Goal: Feedback & Contribution: Leave review/rating

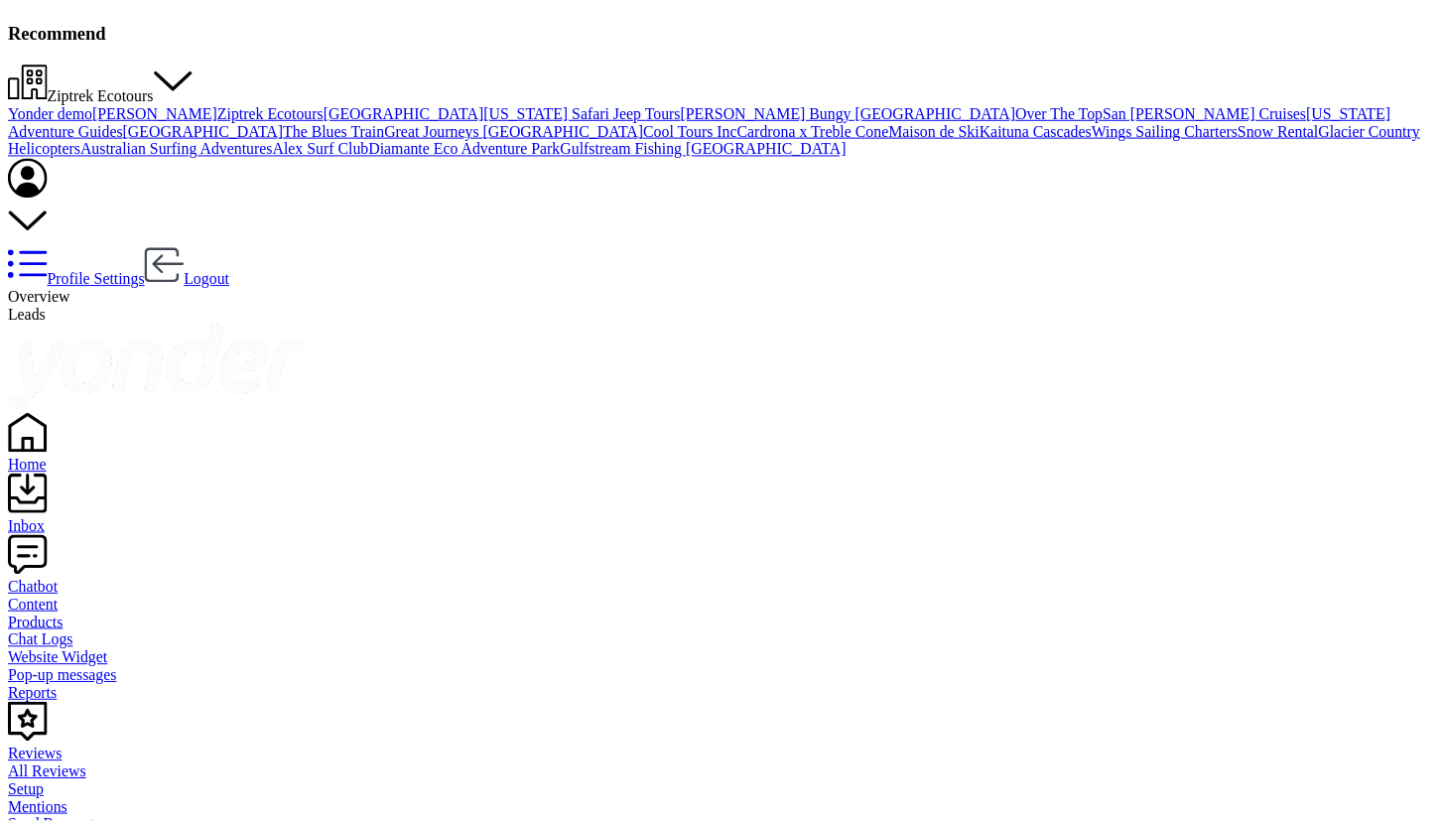
scroll to position [532, 1198]
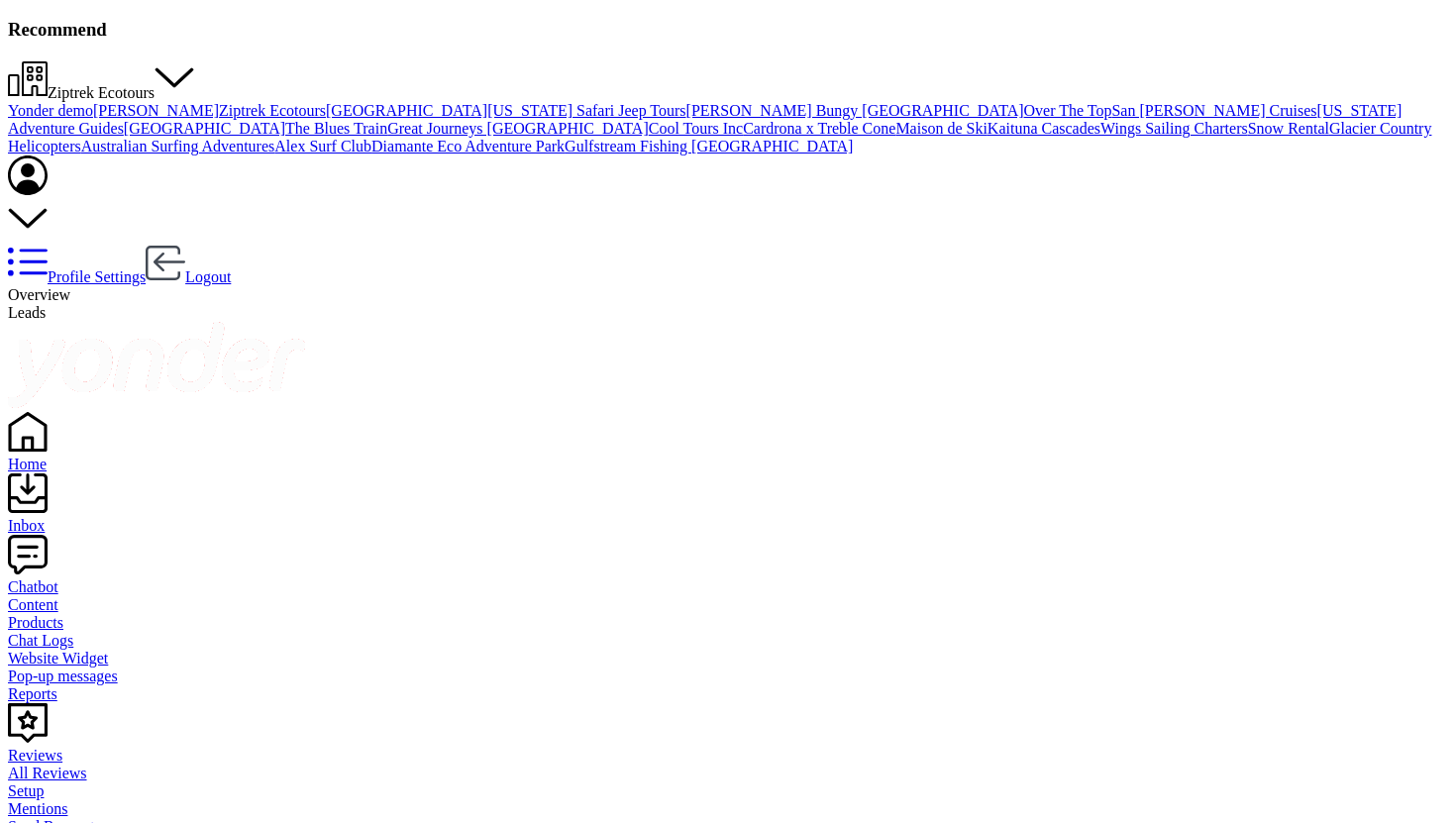
click at [70, 455] on div "Home" at bounding box center [728, 464] width 1440 height 18
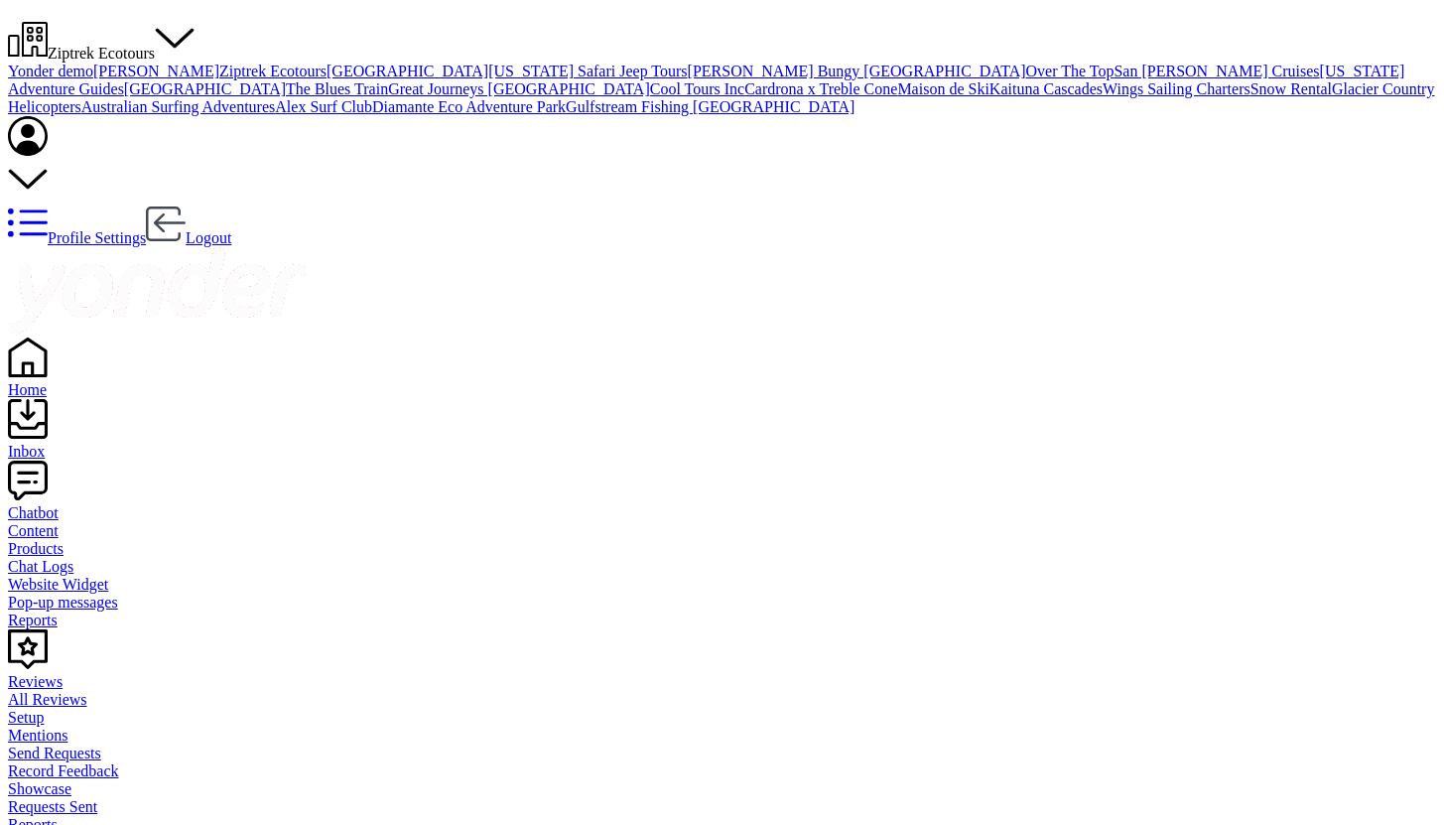
click at [155, 45] on span "Ziptrek Ecotours" at bounding box center [101, 53] width 107 height 17
click at [566, 115] on link "Diamante Eco Adventure Park" at bounding box center [468, 106] width 193 height 17
click at [76, 504] on div "Chatbot" at bounding box center [722, 513] width 1428 height 18
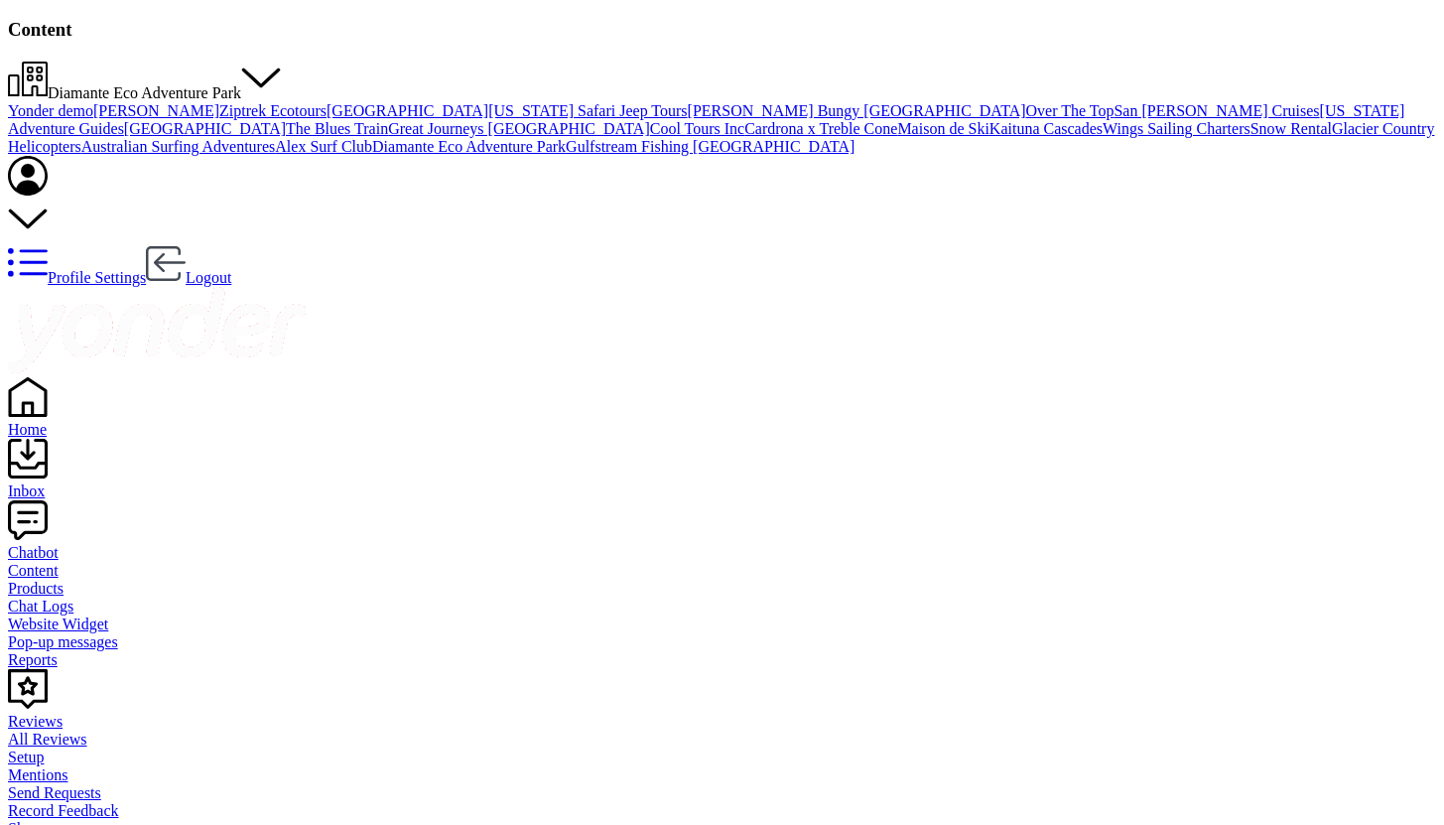
click at [88, 651] on div "Reports" at bounding box center [722, 660] width 1428 height 18
click at [99, 403] on link "Home" at bounding box center [722, 421] width 1428 height 36
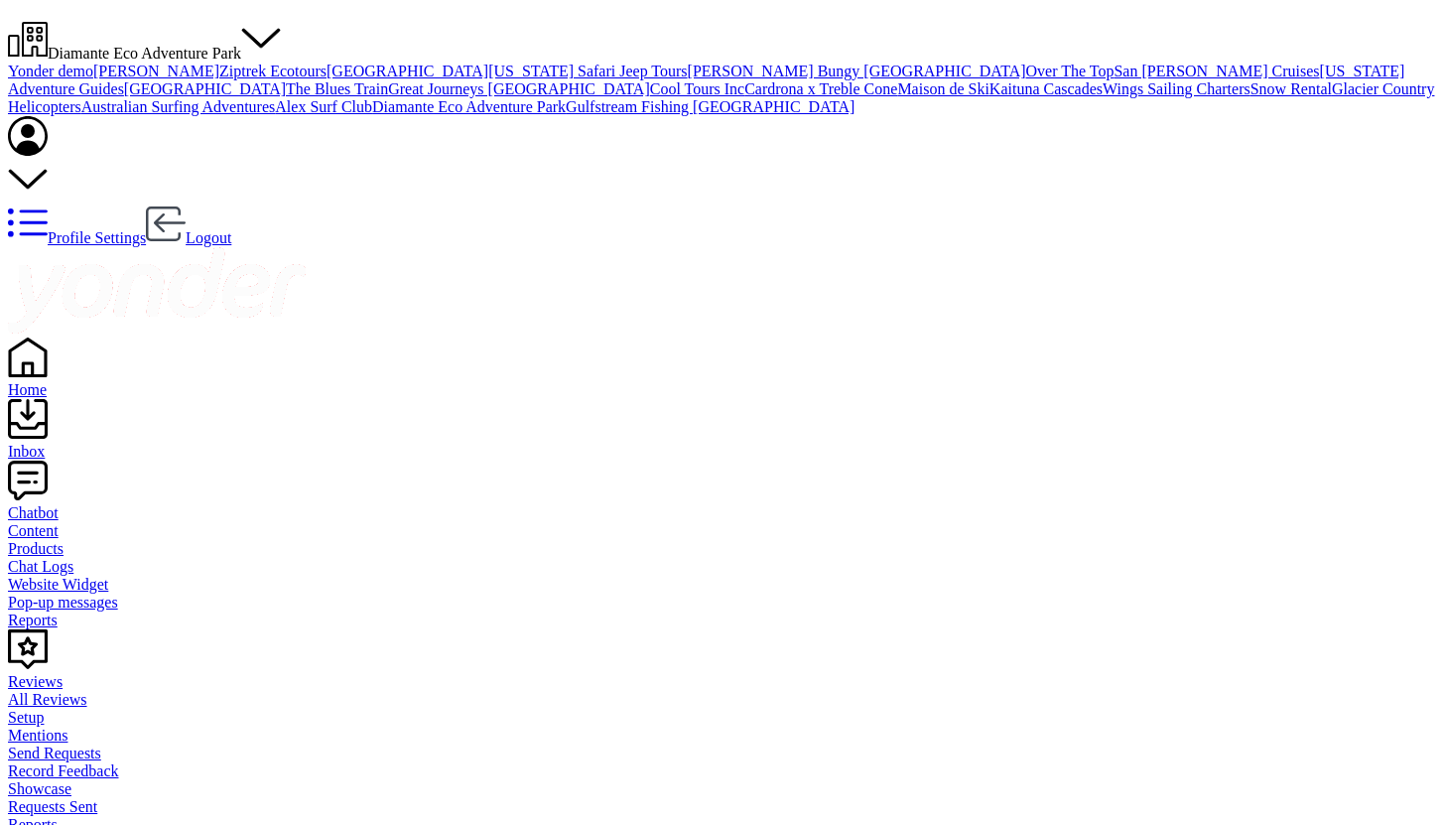
click at [241, 45] on span "Diamante Eco Adventure Park" at bounding box center [144, 53] width 193 height 17
click at [326, 79] on link "Ziptrek Ecotours" at bounding box center [272, 71] width 107 height 17
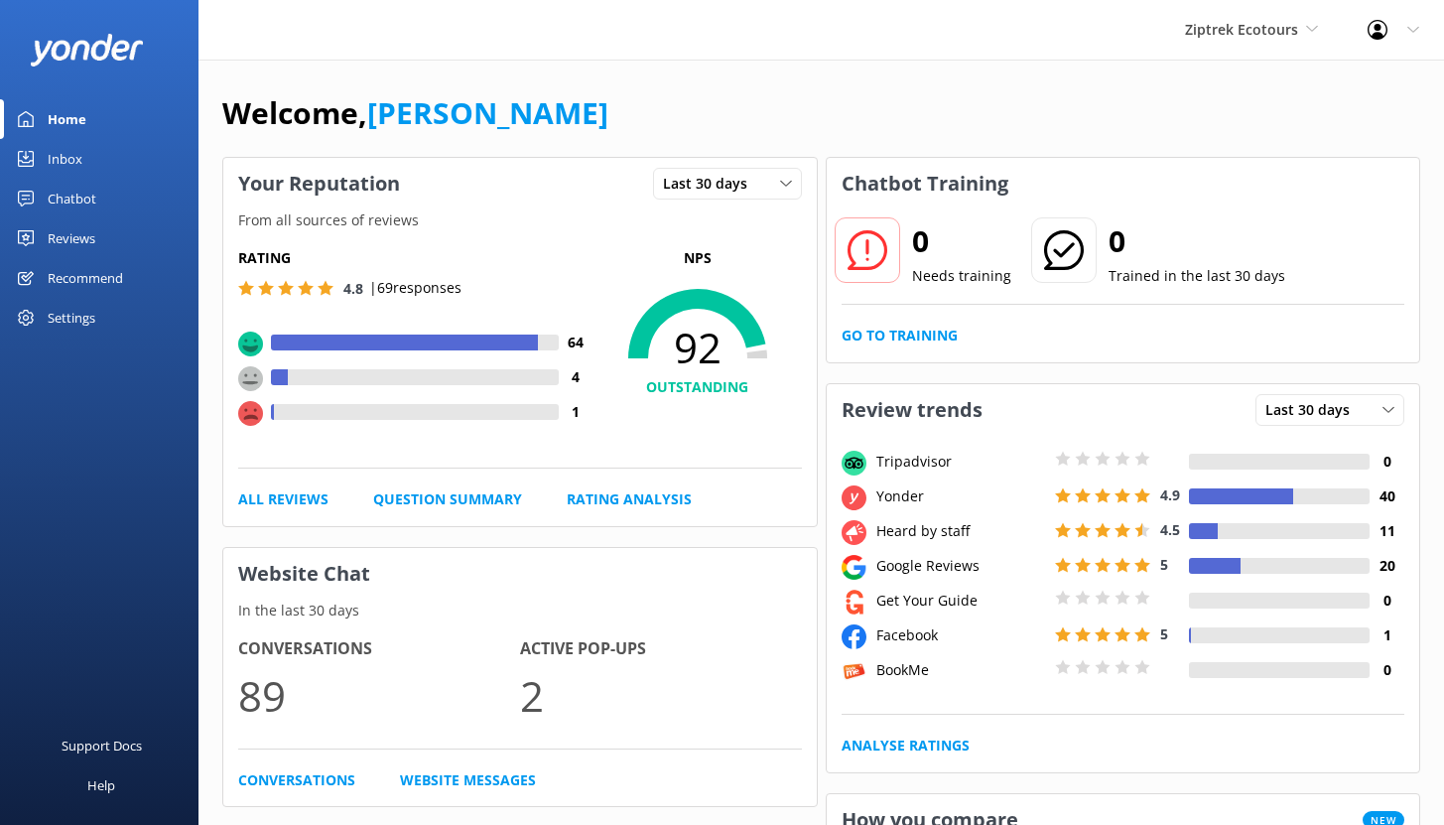
click at [85, 191] on div "Chatbot" at bounding box center [72, 199] width 49 height 40
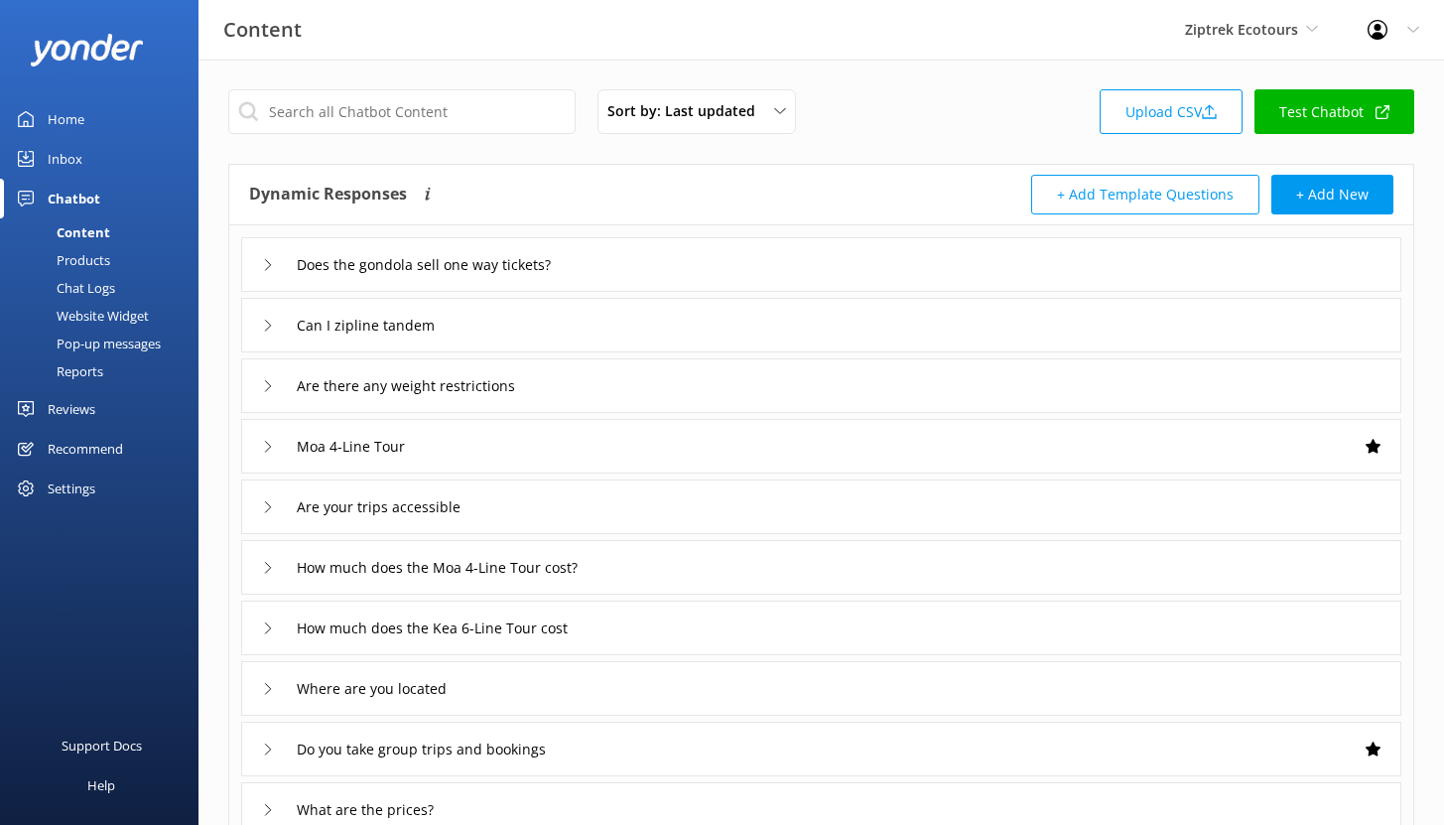
click at [89, 282] on div "Chat Logs" at bounding box center [63, 288] width 103 height 28
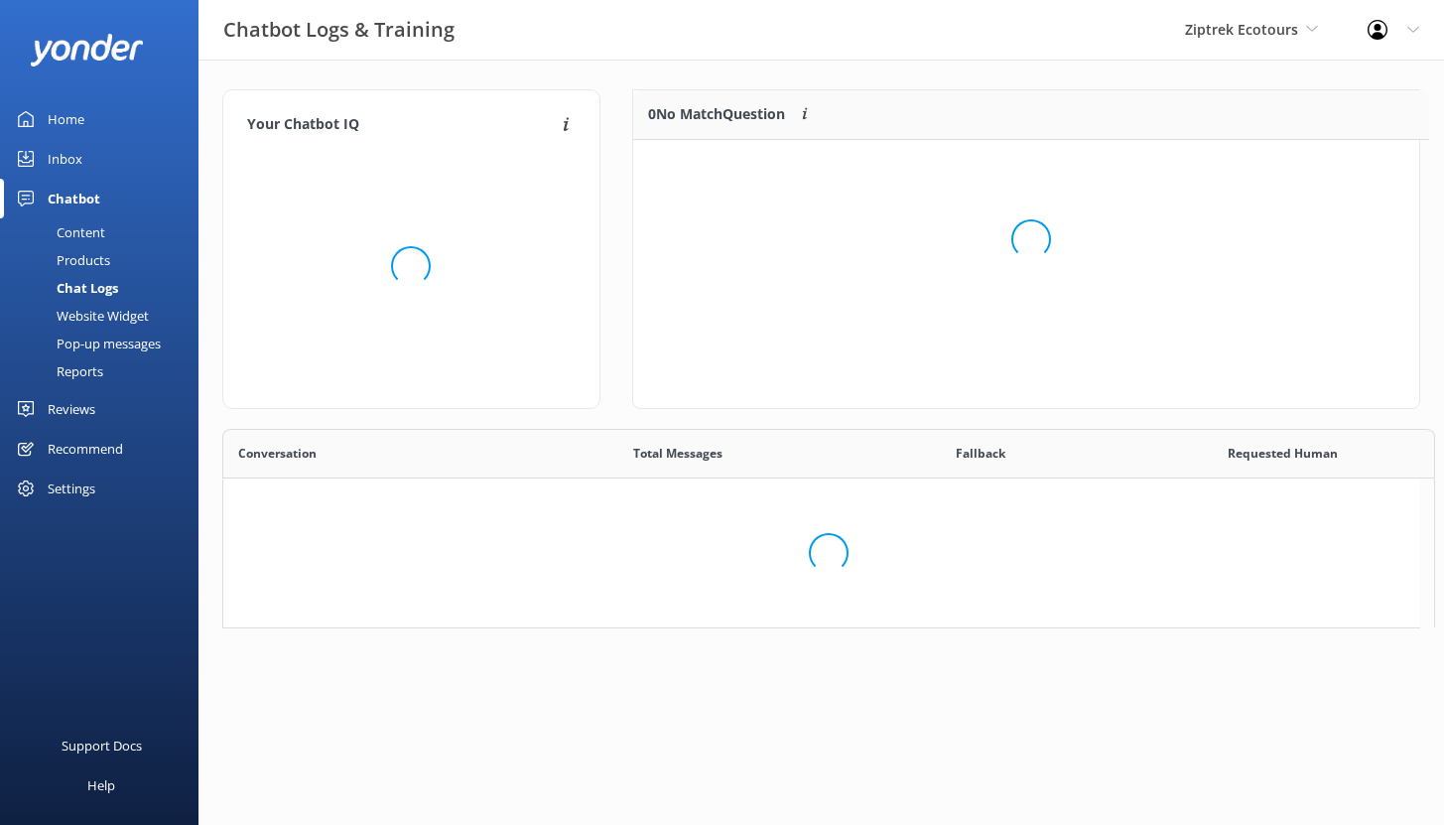
scroll to position [16, 16]
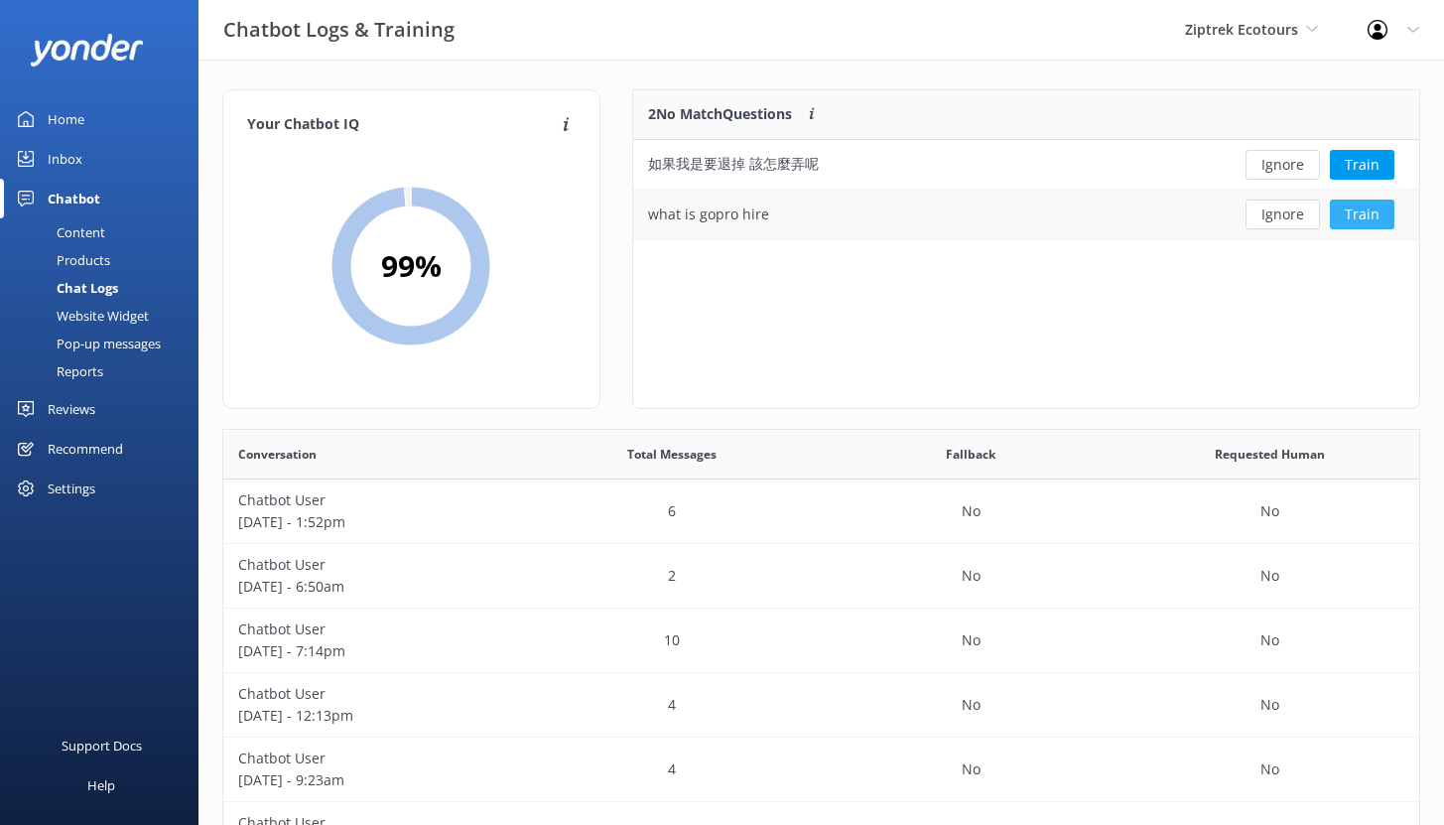
click at [1358, 212] on button "Train" at bounding box center [1362, 214] width 64 height 30
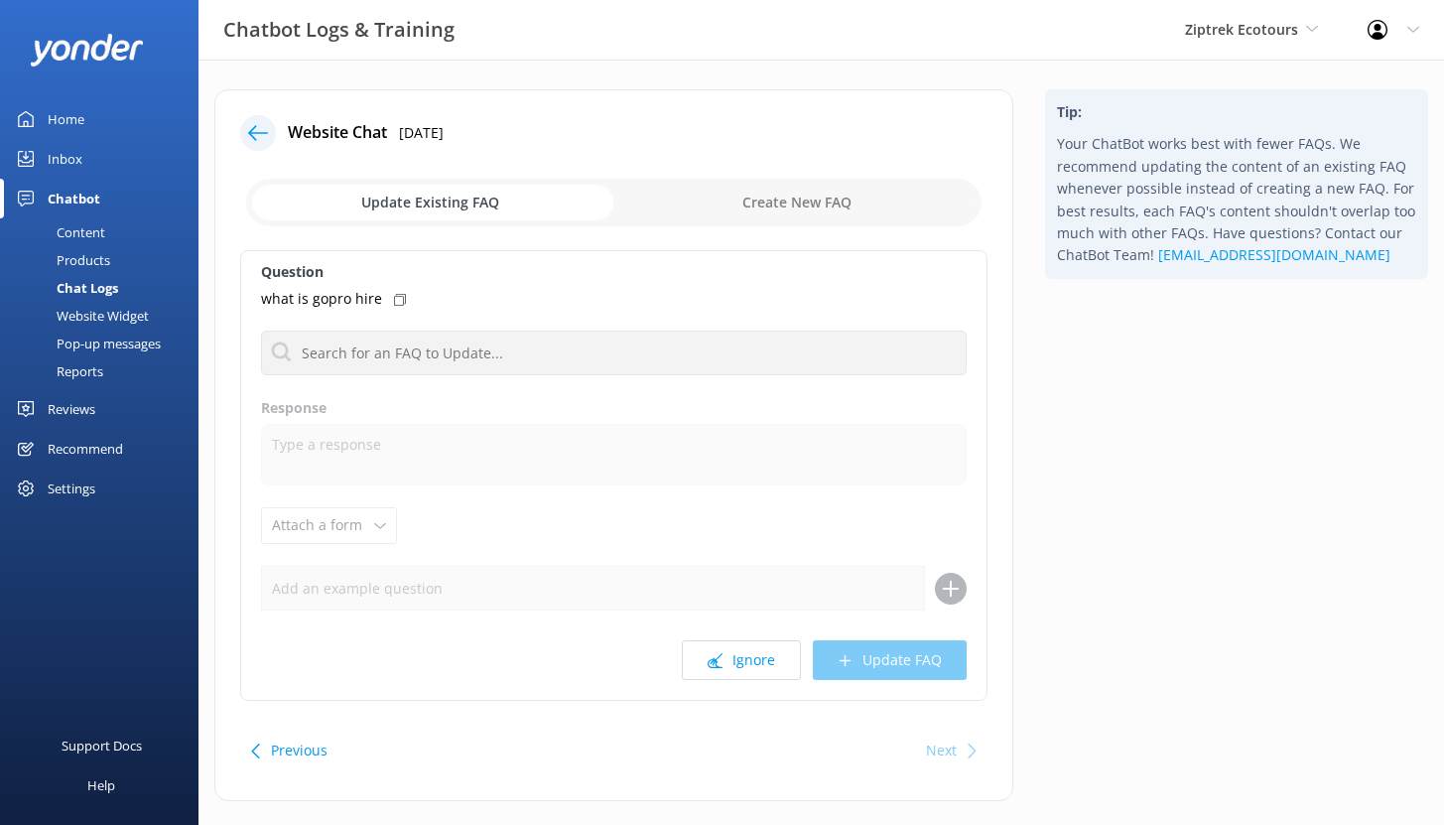
click at [807, 204] on input "checkbox" at bounding box center [613, 203] width 735 height 48
checkbox input "true"
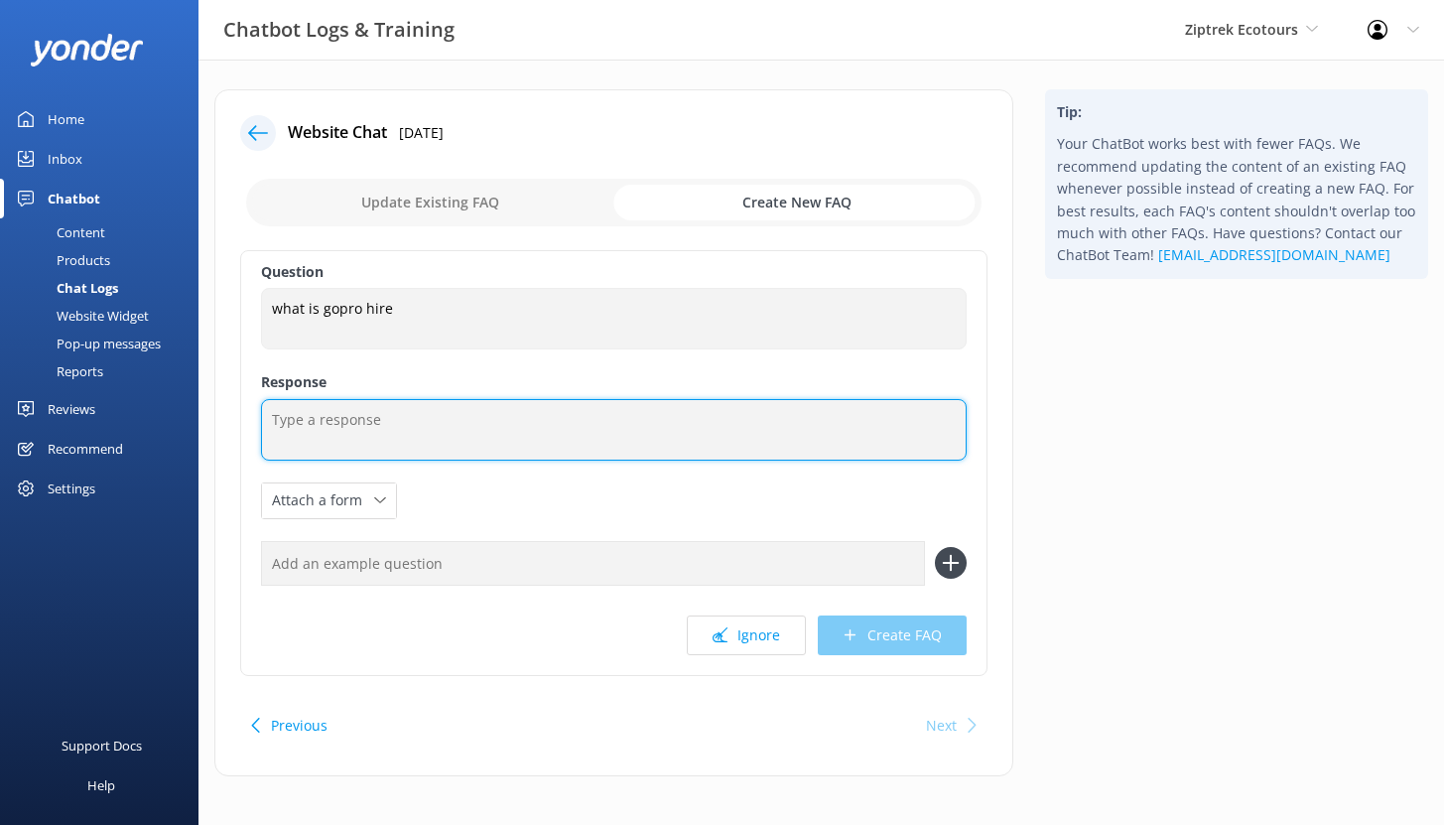
click at [324, 420] on textarea at bounding box center [613, 430] width 705 height 62
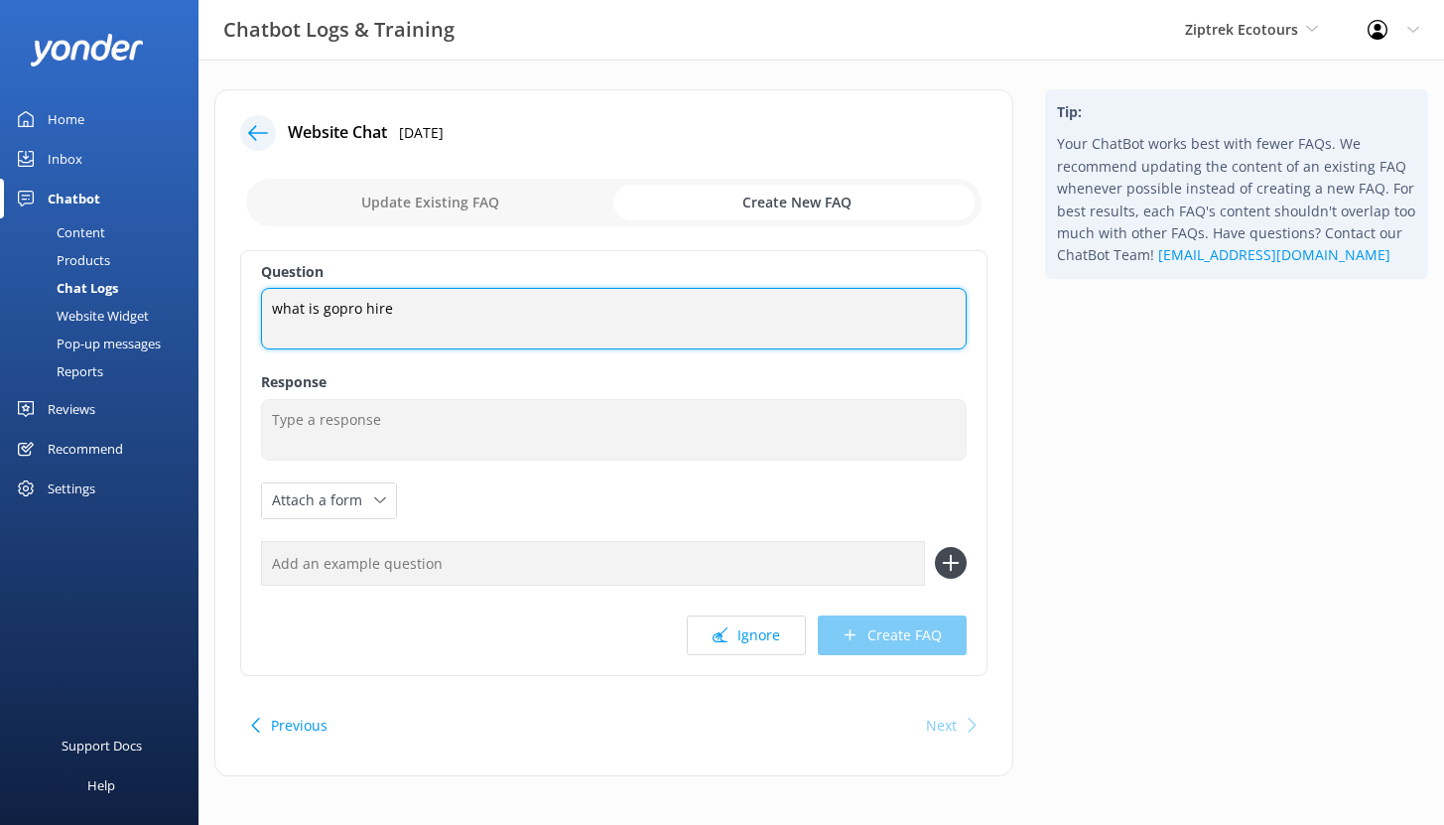
drag, startPoint x: 389, startPoint y: 307, endPoint x: 250, endPoint y: 308, distance: 138.9
click at [250, 308] on div "Question what is gopro hire what is gopro hire Response Attach a form Leave con…" at bounding box center [613, 463] width 747 height 426
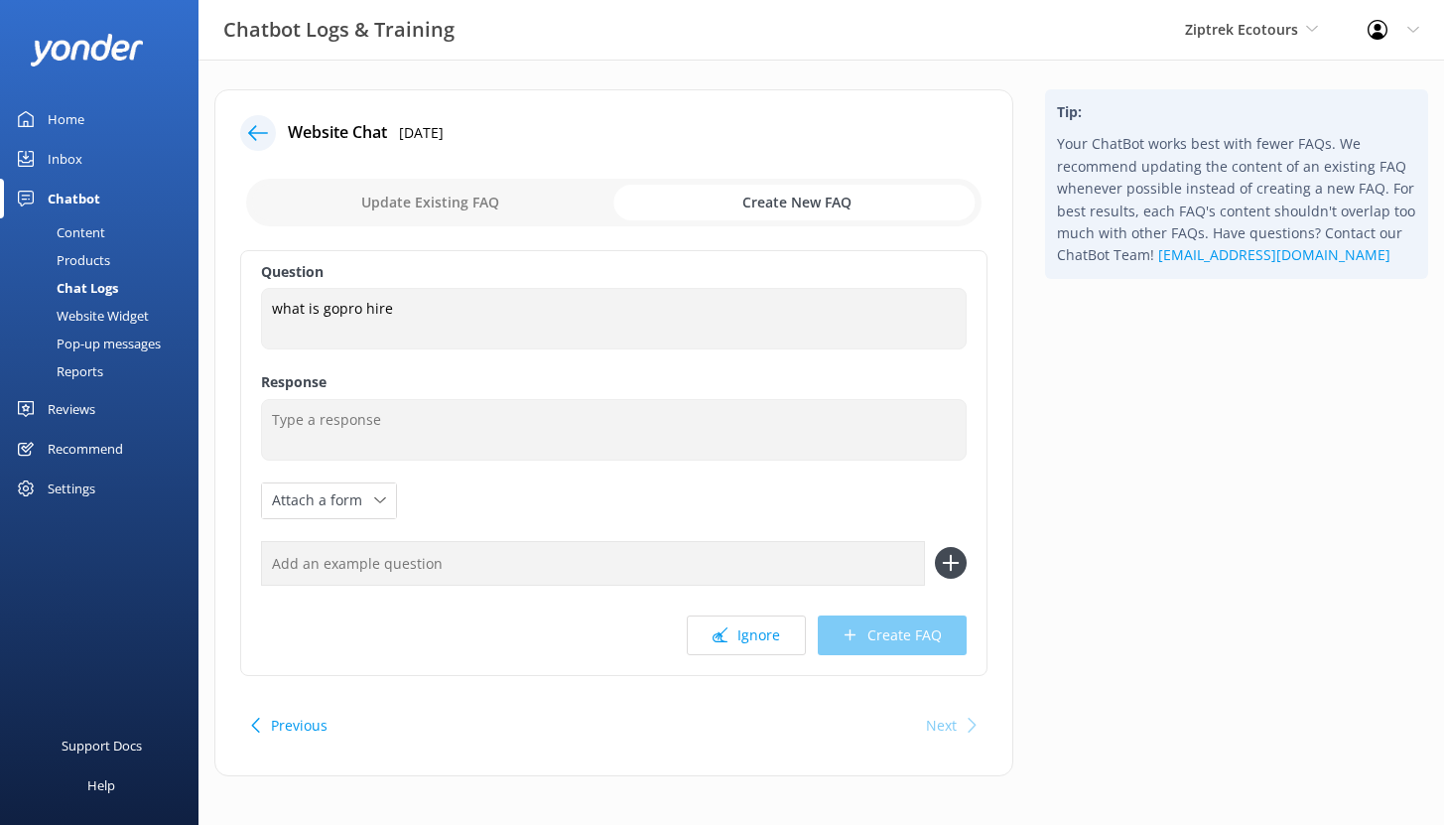
click at [257, 143] on div at bounding box center [258, 133] width 36 height 36
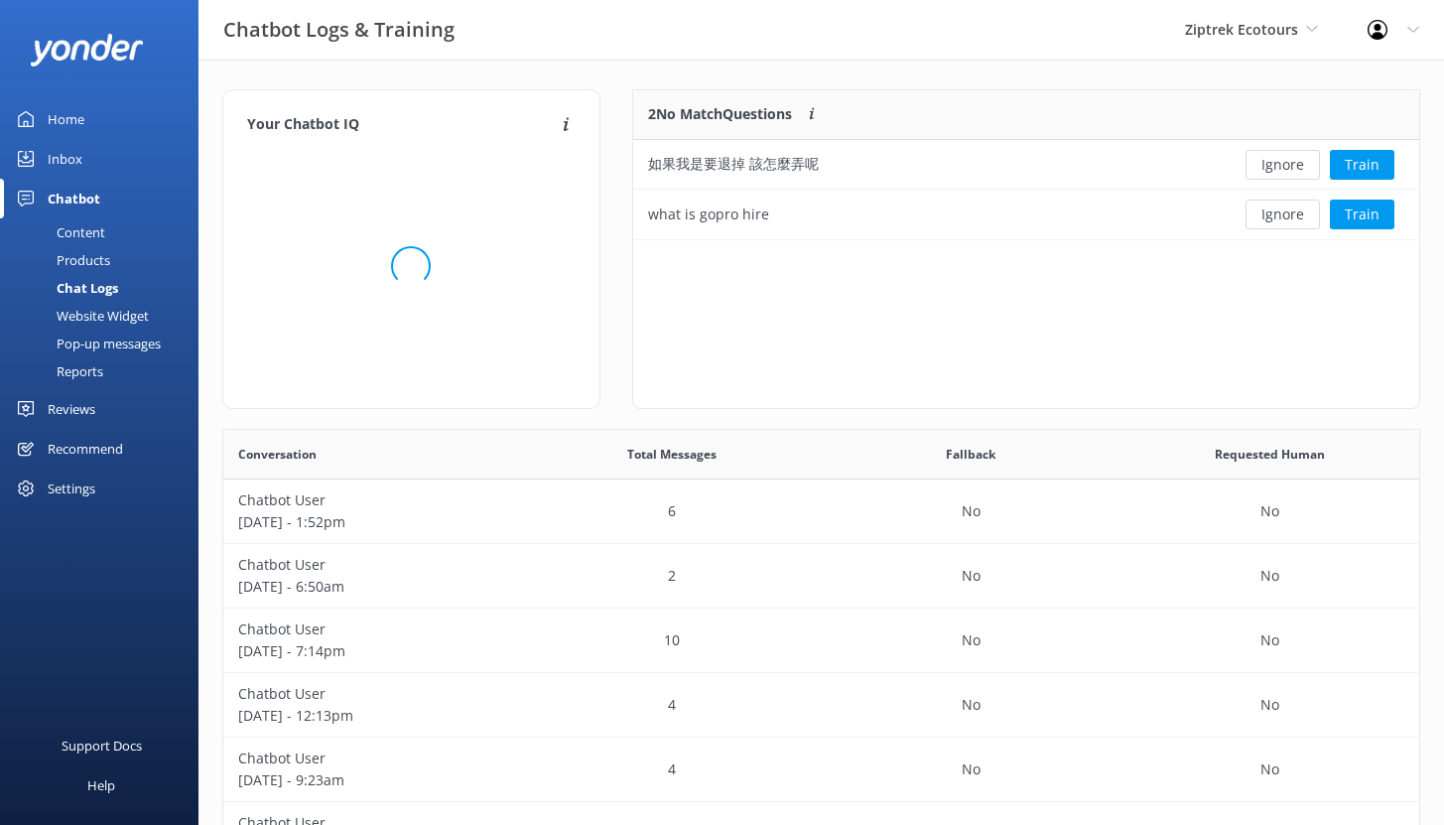
scroll to position [135, 771]
click at [70, 373] on div "Reports" at bounding box center [57, 371] width 91 height 28
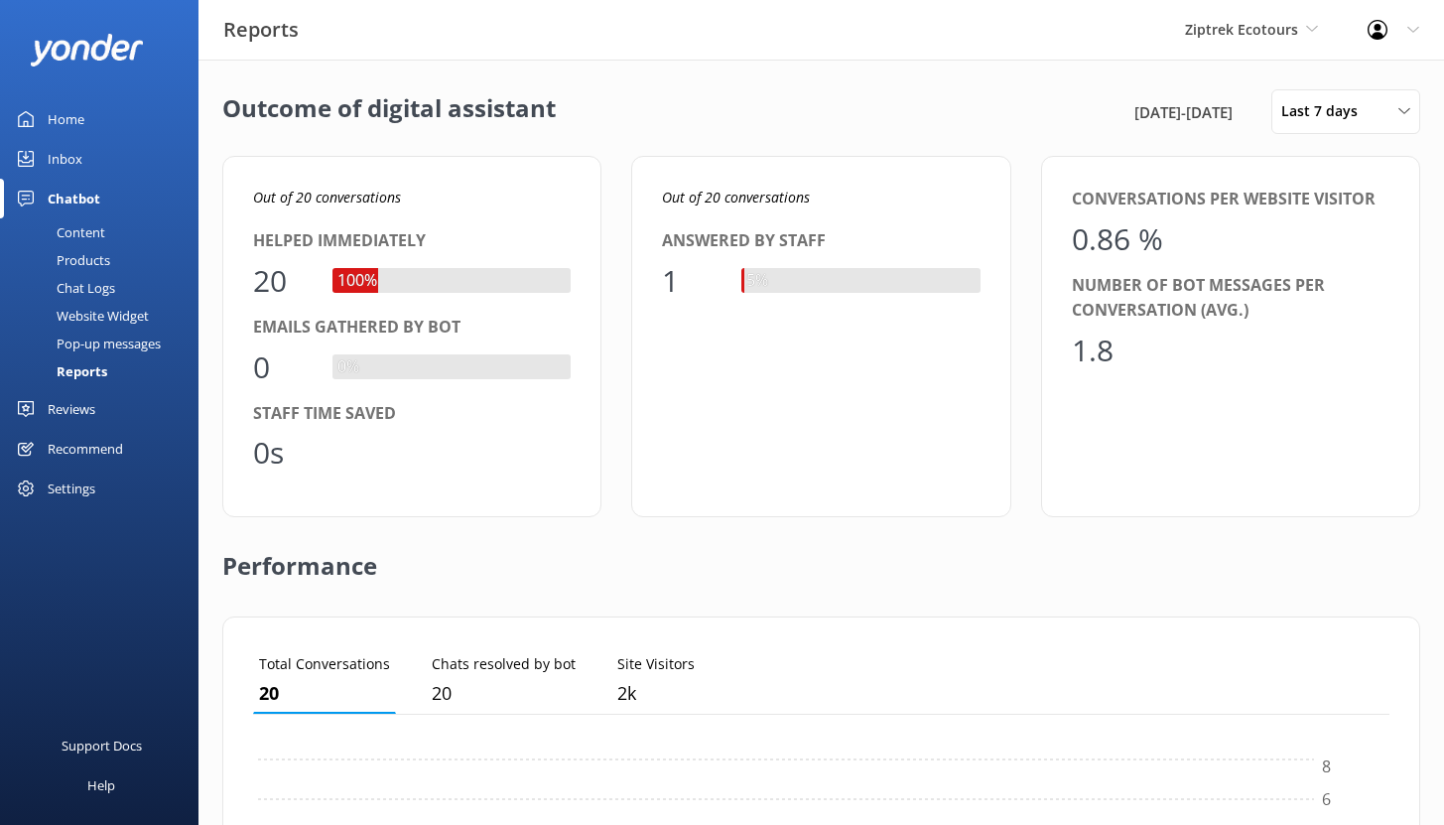
scroll to position [185, 1121]
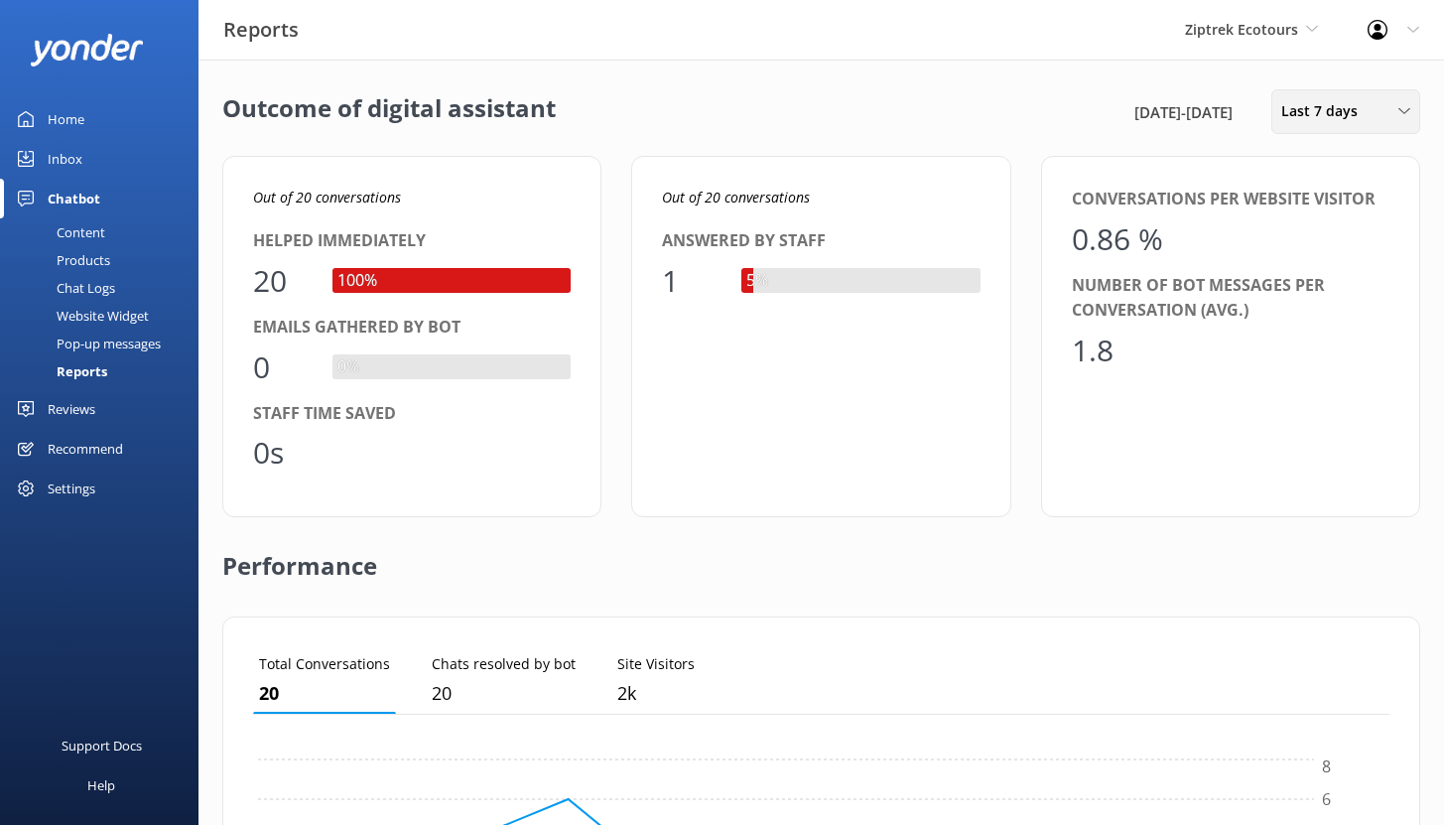
click at [1373, 107] on div "Last 7 days" at bounding box center [1345, 111] width 139 height 22
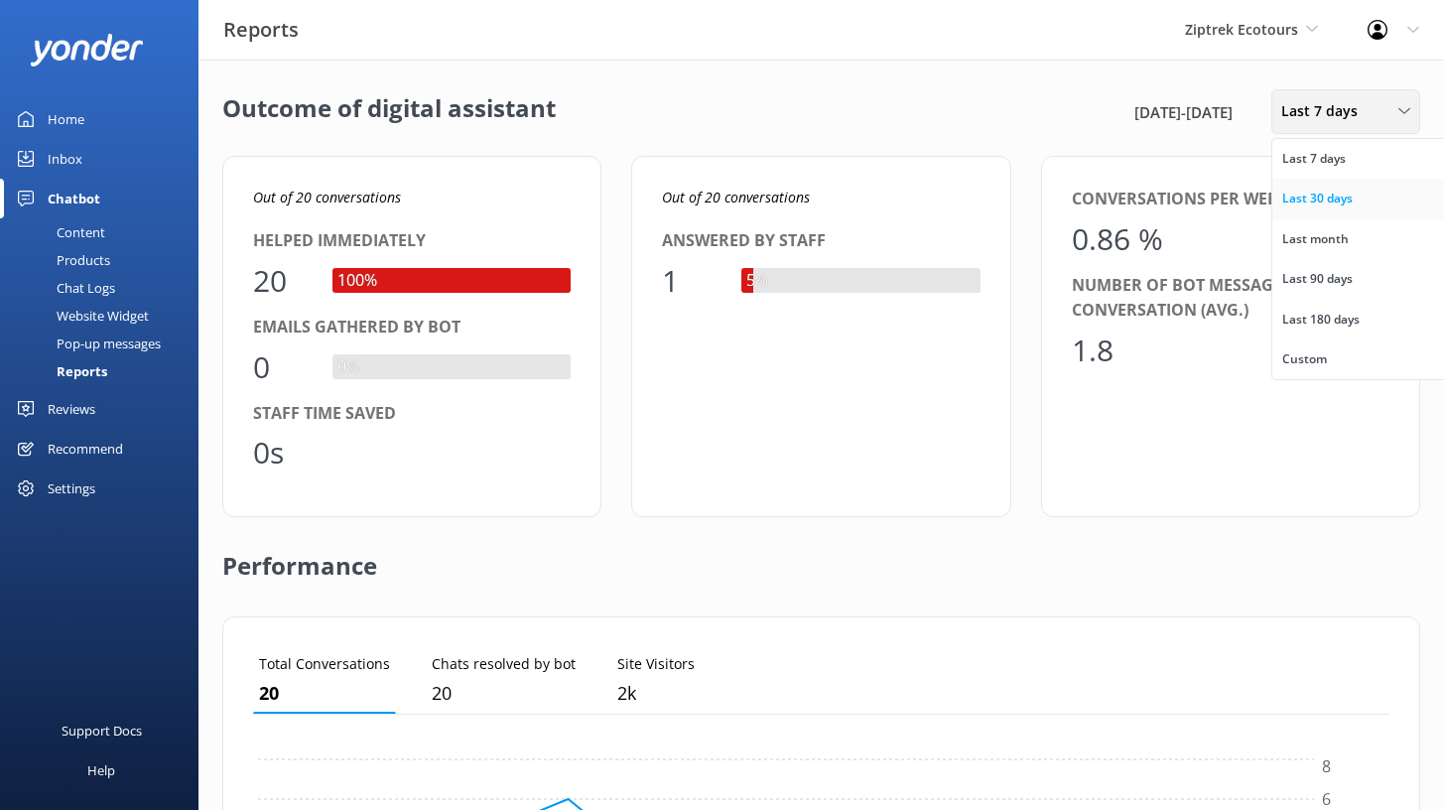
click at [1341, 198] on div "Last 30 days" at bounding box center [1317, 199] width 70 height 20
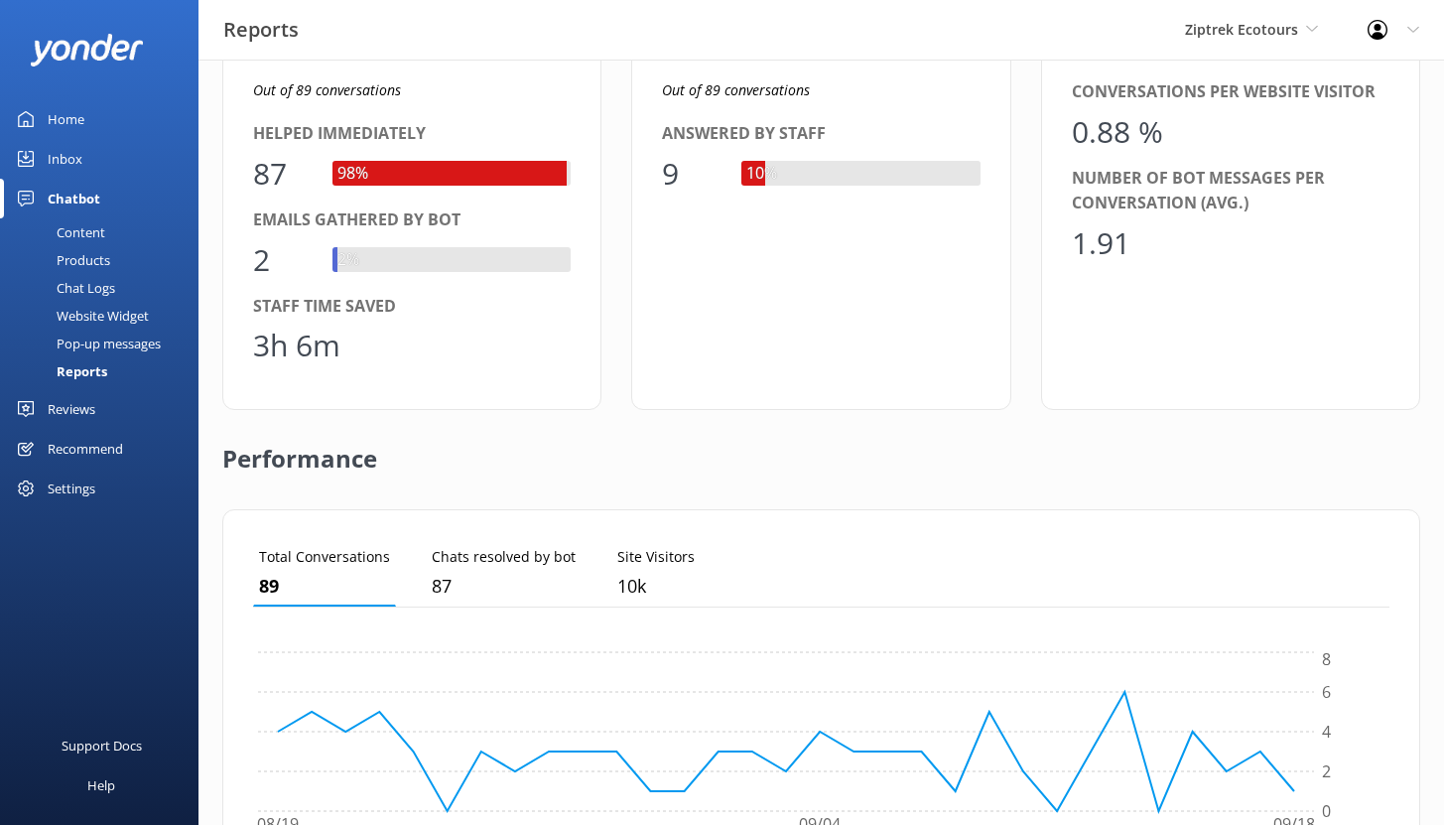
scroll to position [111, 0]
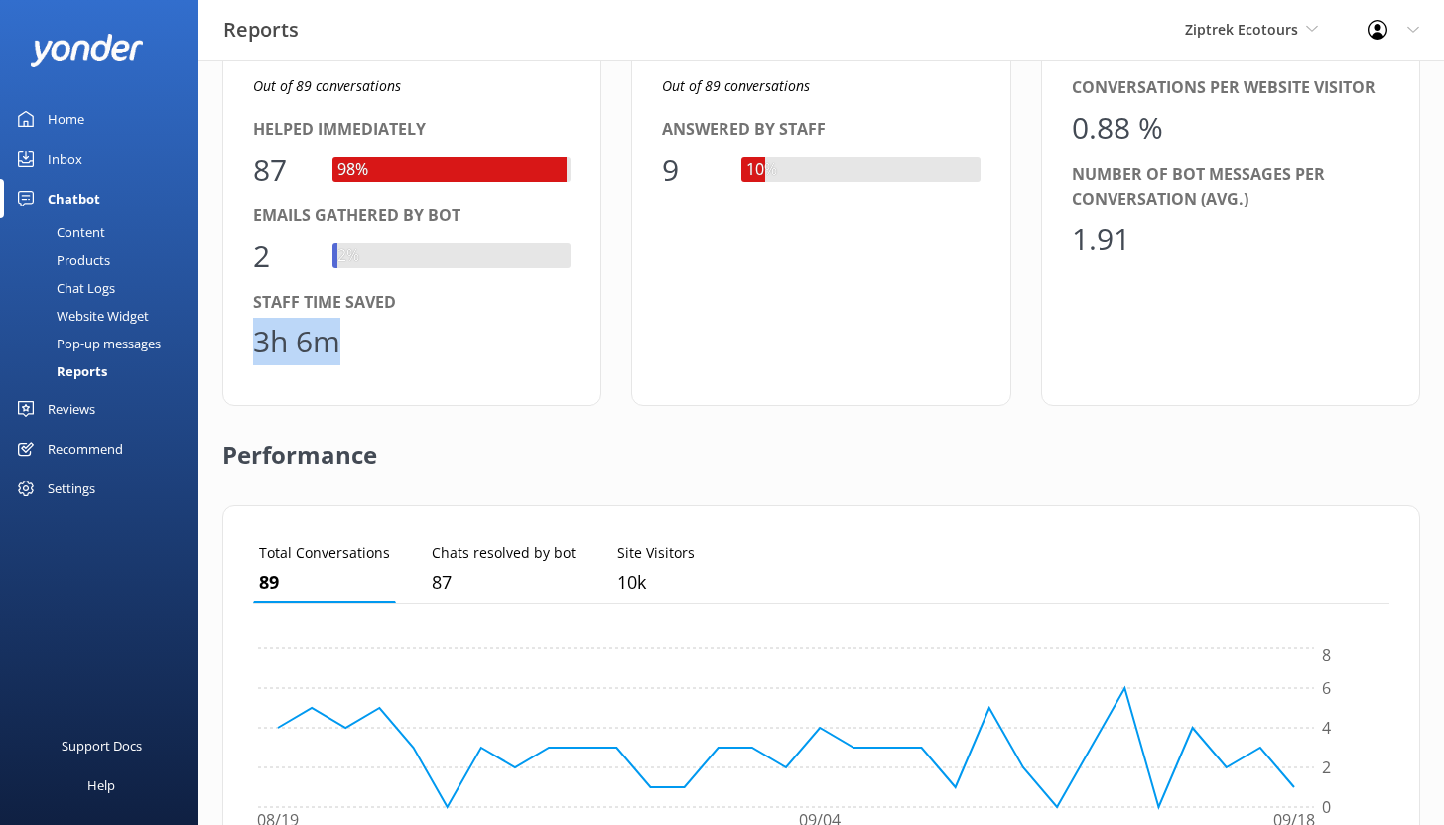
drag, startPoint x: 336, startPoint y: 348, endPoint x: 258, endPoint y: 340, distance: 78.8
click at [259, 340] on div "3h 6m" at bounding box center [296, 342] width 87 height 48
drag, startPoint x: 285, startPoint y: 172, endPoint x: 244, endPoint y: 169, distance: 40.8
click at [244, 169] on div "Out of 89 conversations Helped immediately 87 98% Emails gathered by bot 2 2% S…" at bounding box center [411, 225] width 379 height 361
drag, startPoint x: 346, startPoint y: 341, endPoint x: 255, endPoint y: 335, distance: 91.5
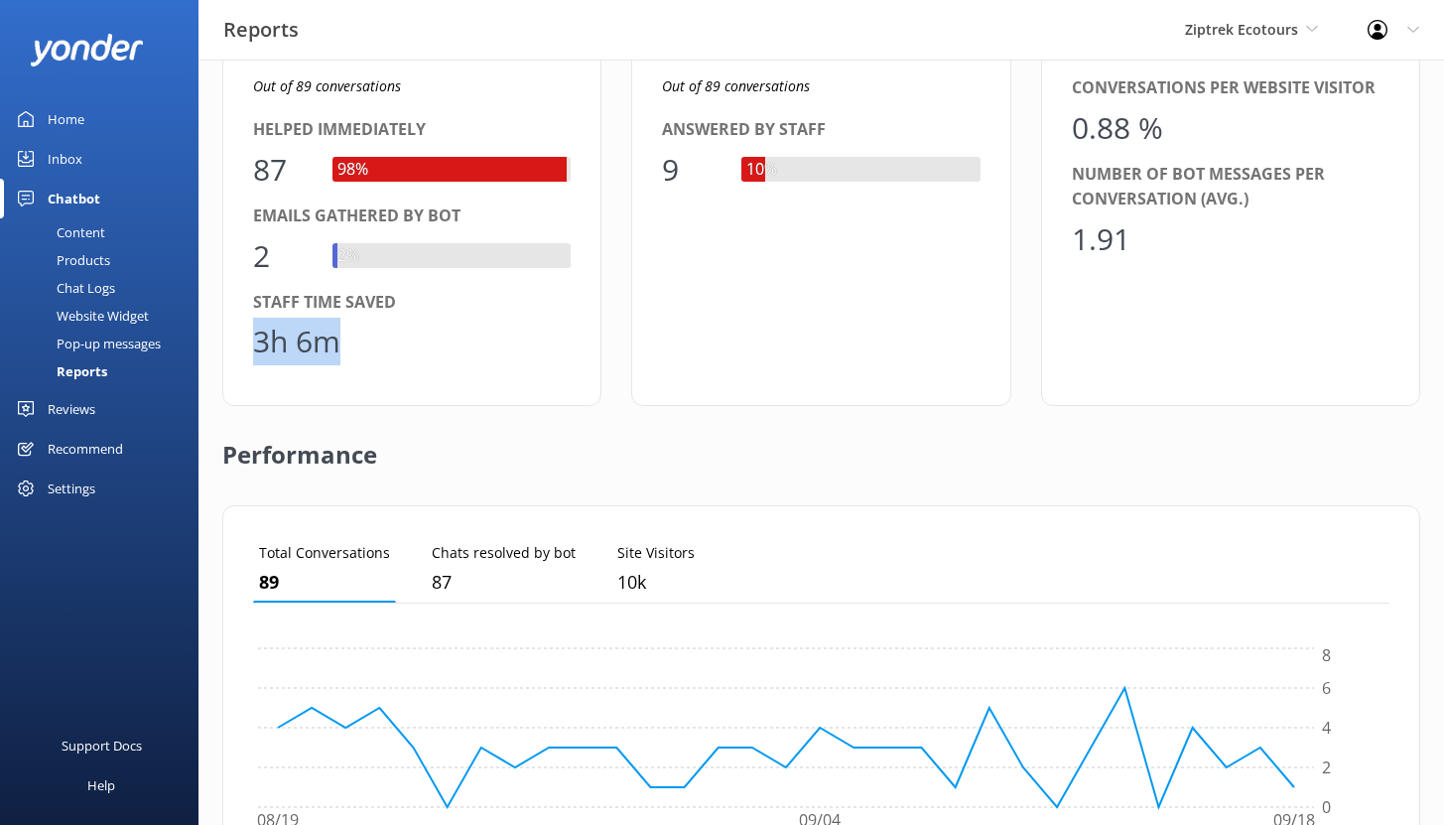
click at [255, 335] on div "3h 6m" at bounding box center [412, 342] width 318 height 48
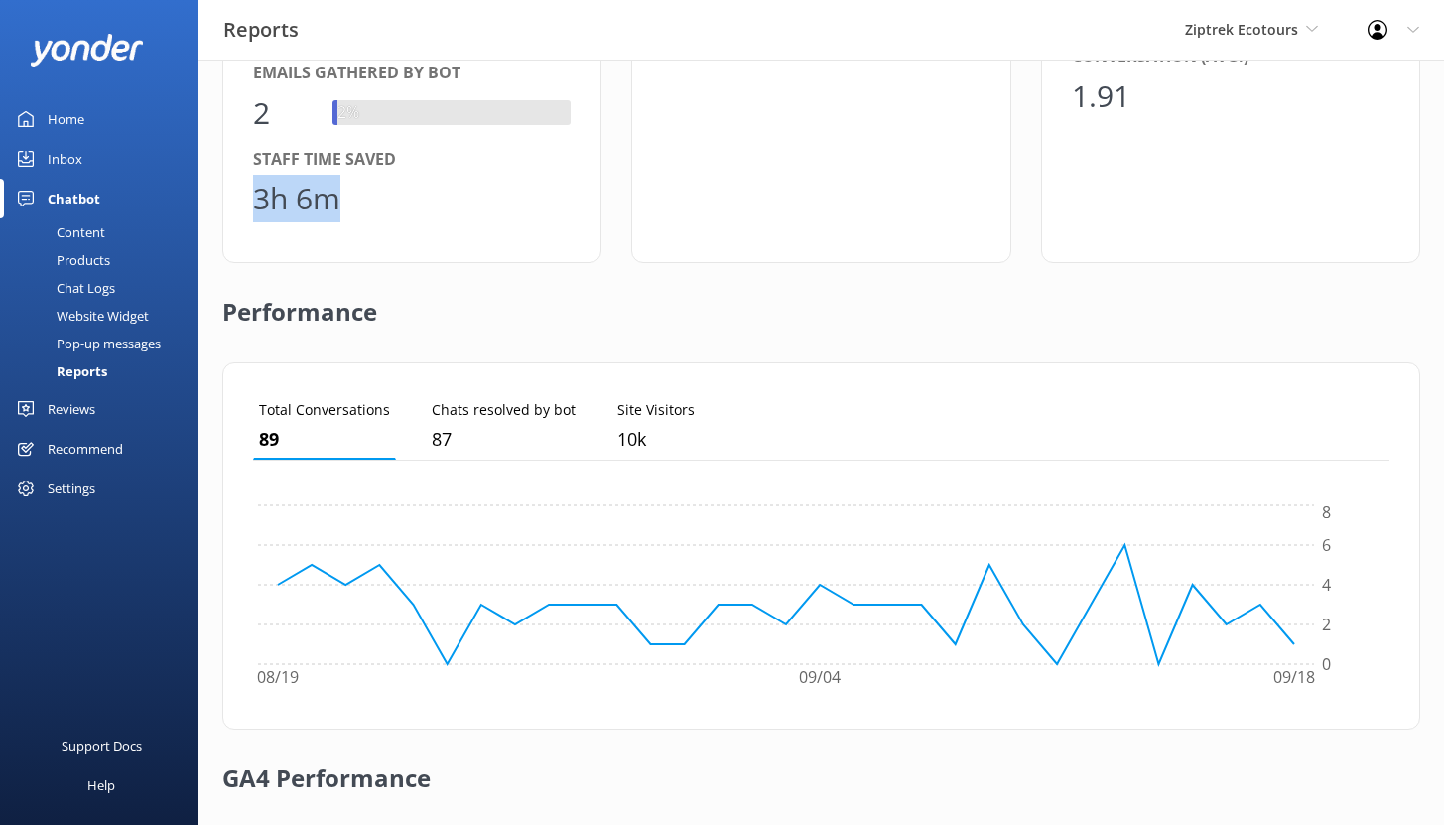
scroll to position [559, 0]
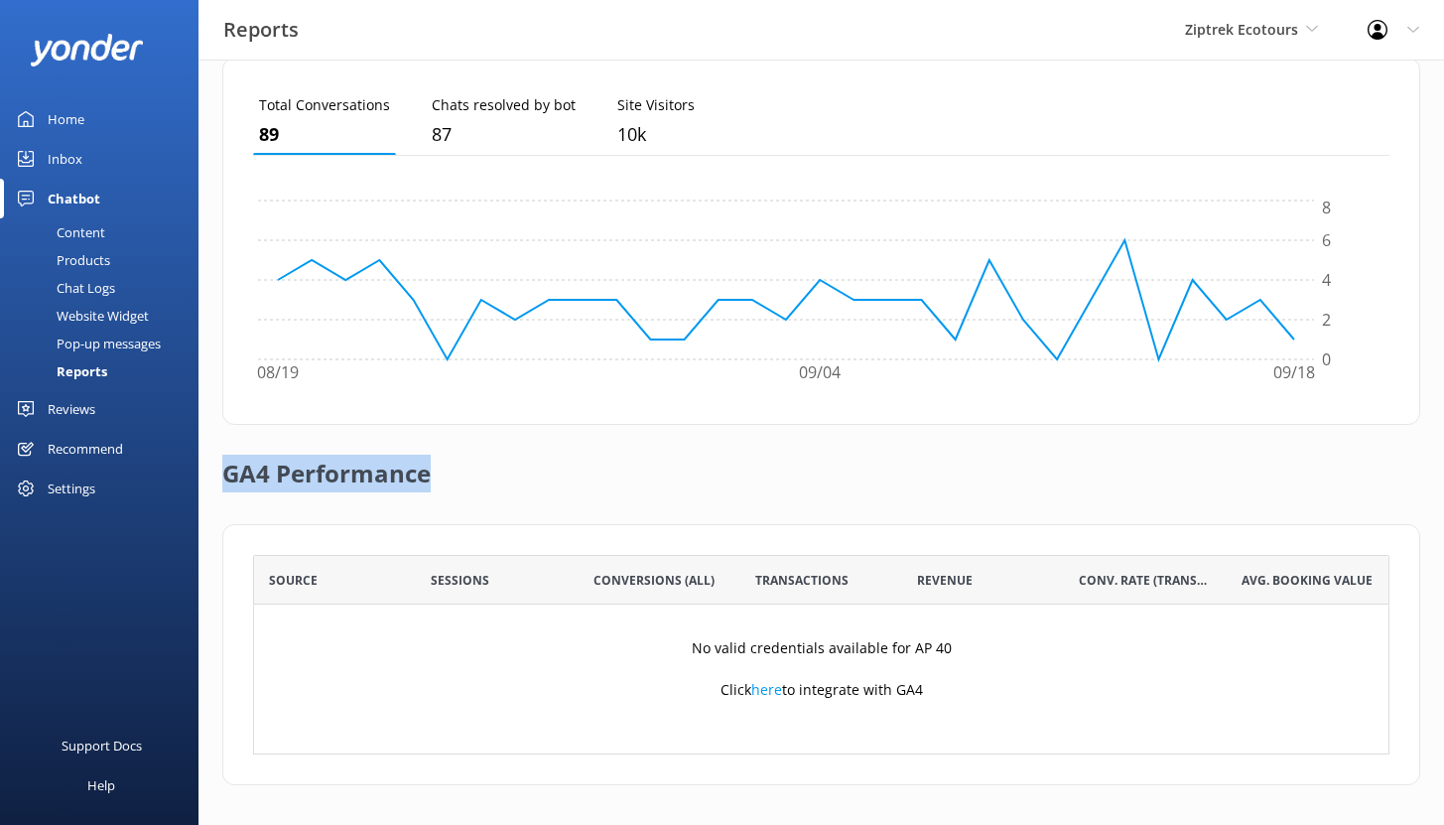
drag, startPoint x: 227, startPoint y: 468, endPoint x: 484, endPoint y: 477, distance: 257.1
click at [484, 477] on div "GA4 Performance" at bounding box center [821, 474] width 1198 height 99
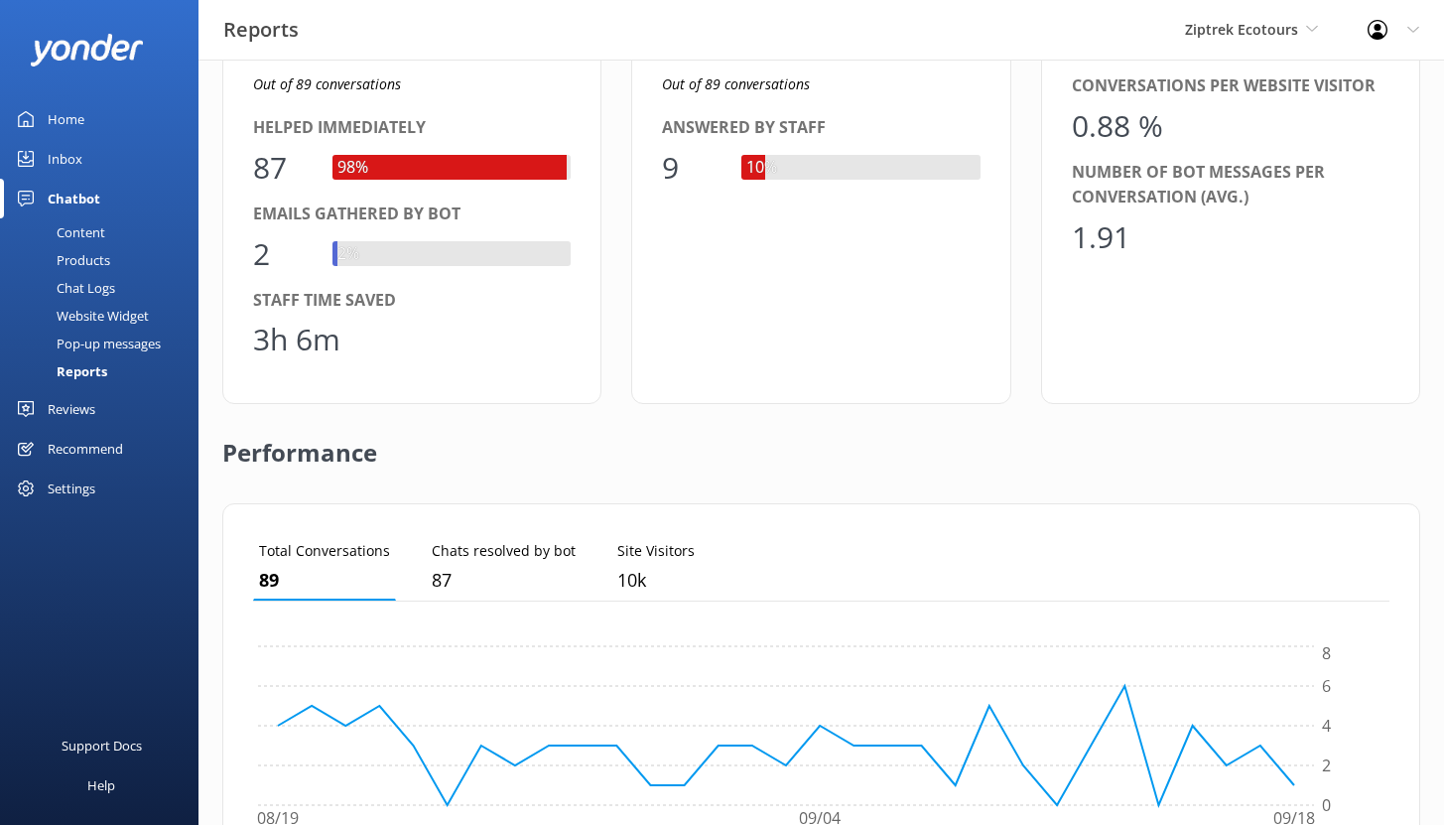
scroll to position [0, 0]
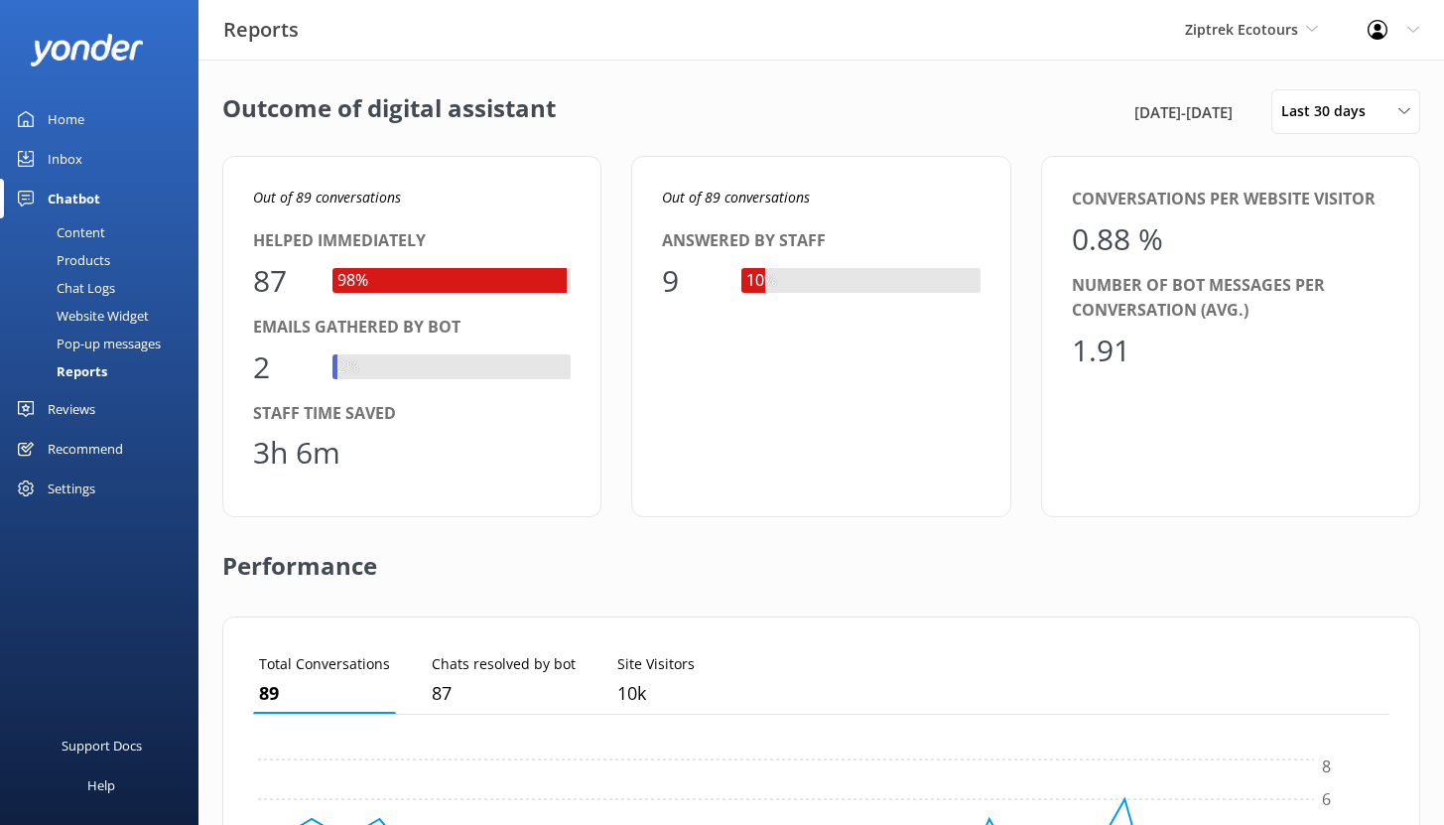
click at [88, 405] on div "Reviews" at bounding box center [72, 409] width 48 height 40
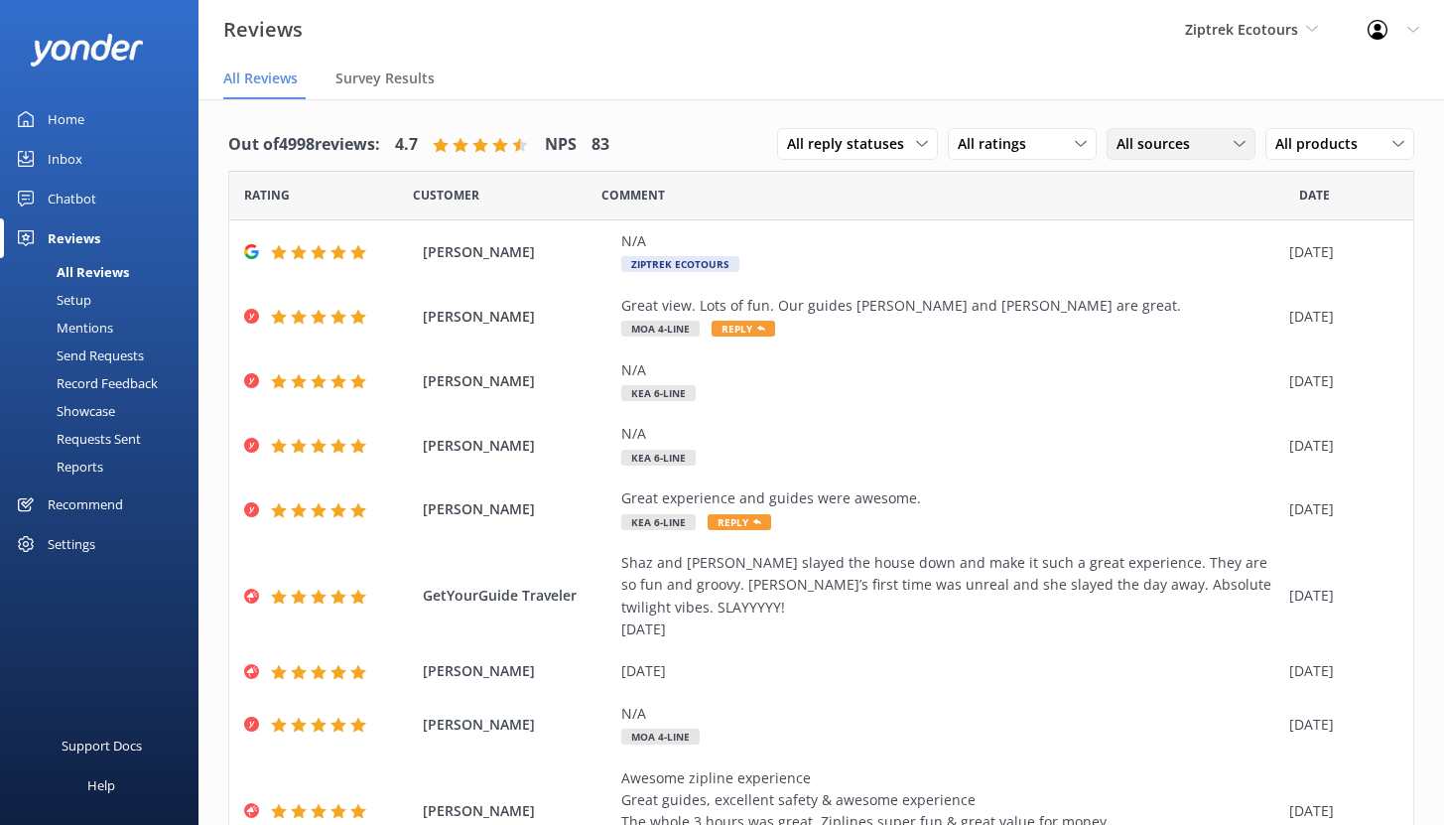
click at [1136, 148] on span "All sources" at bounding box center [1158, 144] width 85 height 22
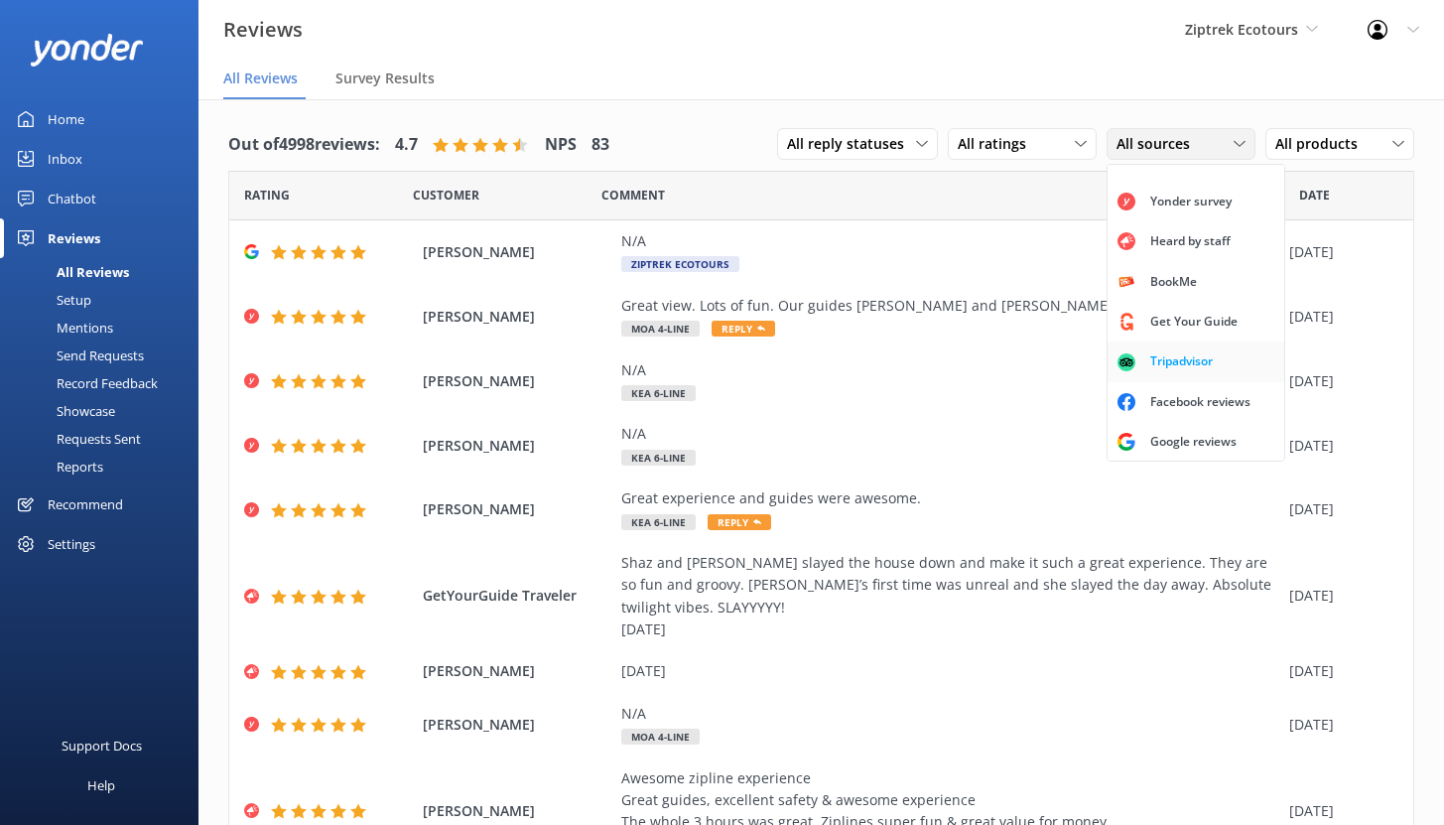
scroll to position [45, 0]
click at [1175, 429] on link "Google reviews" at bounding box center [1195, 441] width 177 height 40
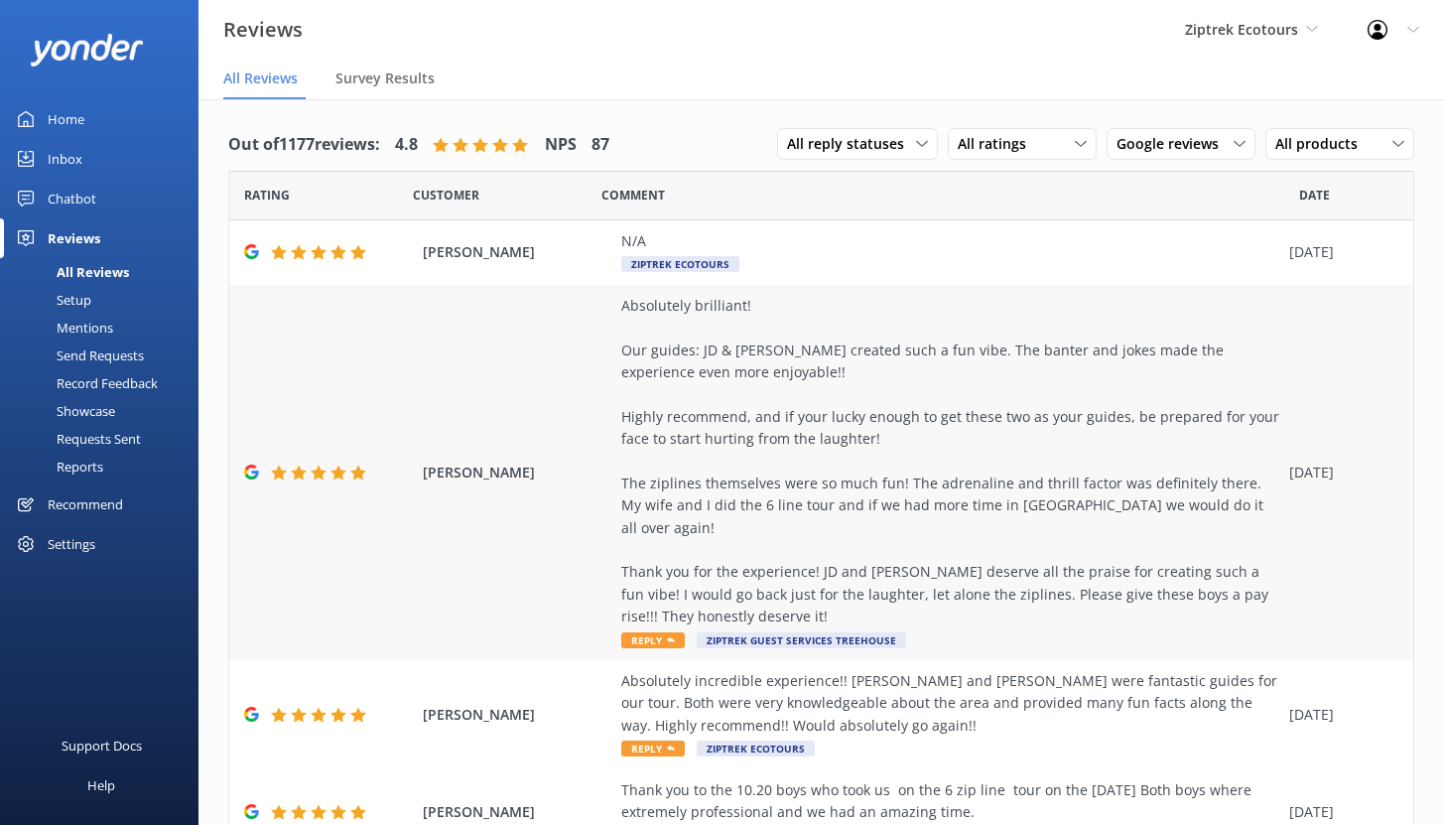
click at [747, 491] on div "Absolutely brilliant! Our guides: JD & [PERSON_NAME] created such a fun vibe. T…" at bounding box center [950, 461] width 658 height 333
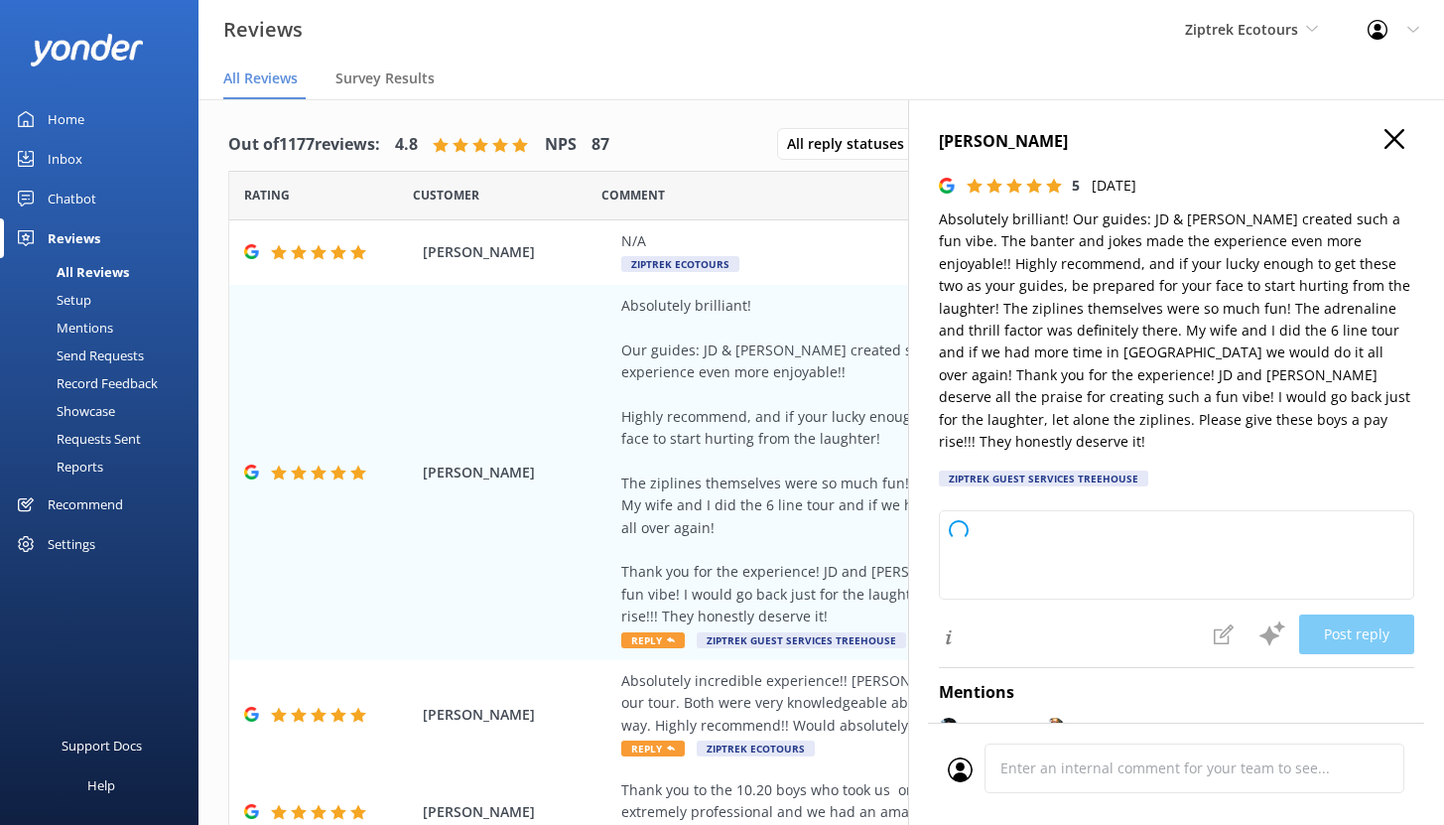
type textarea "Kia ora, Thank you so much for your fantastic review! We’re absolutely delighte…"
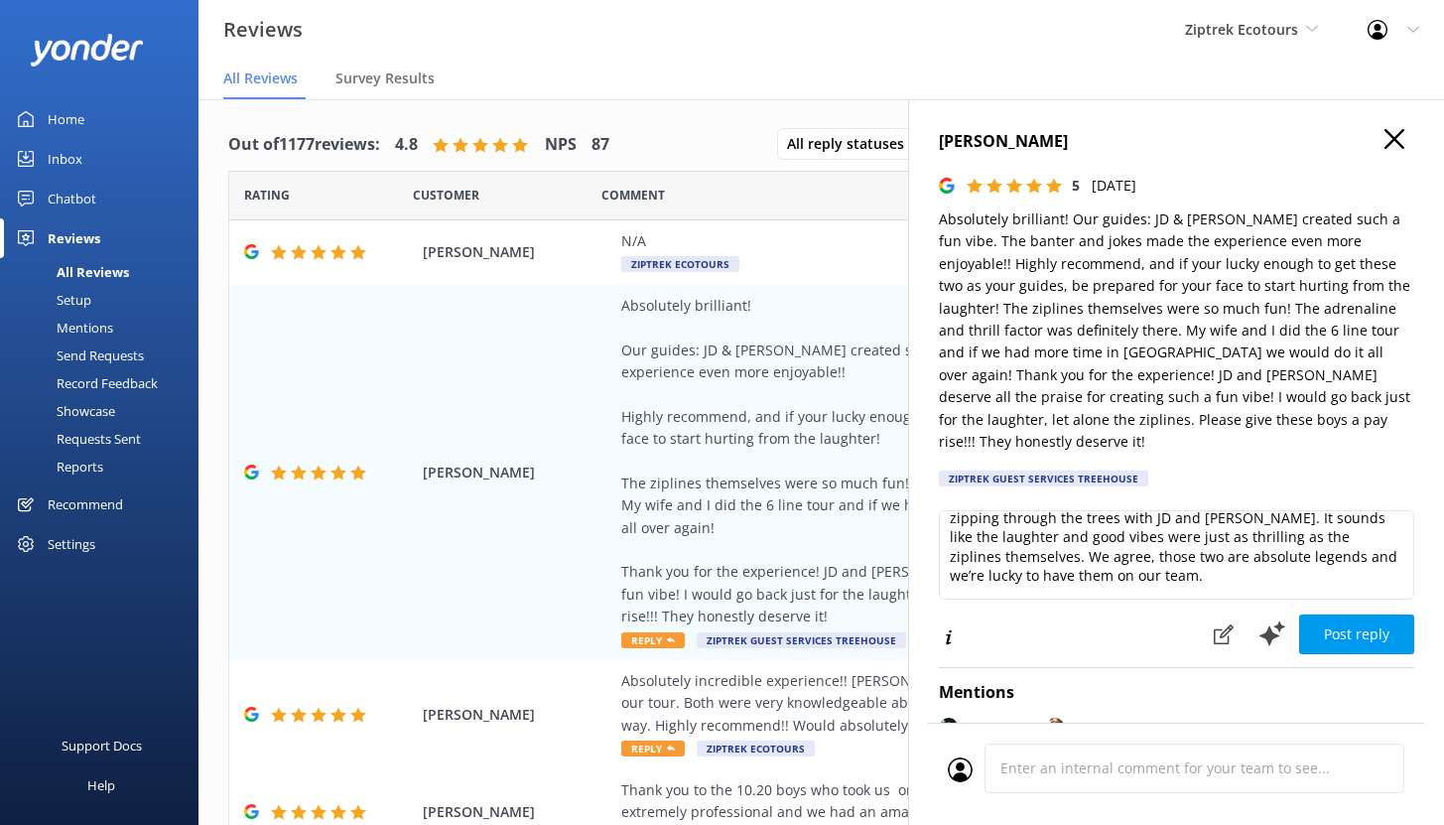
scroll to position [93, 0]
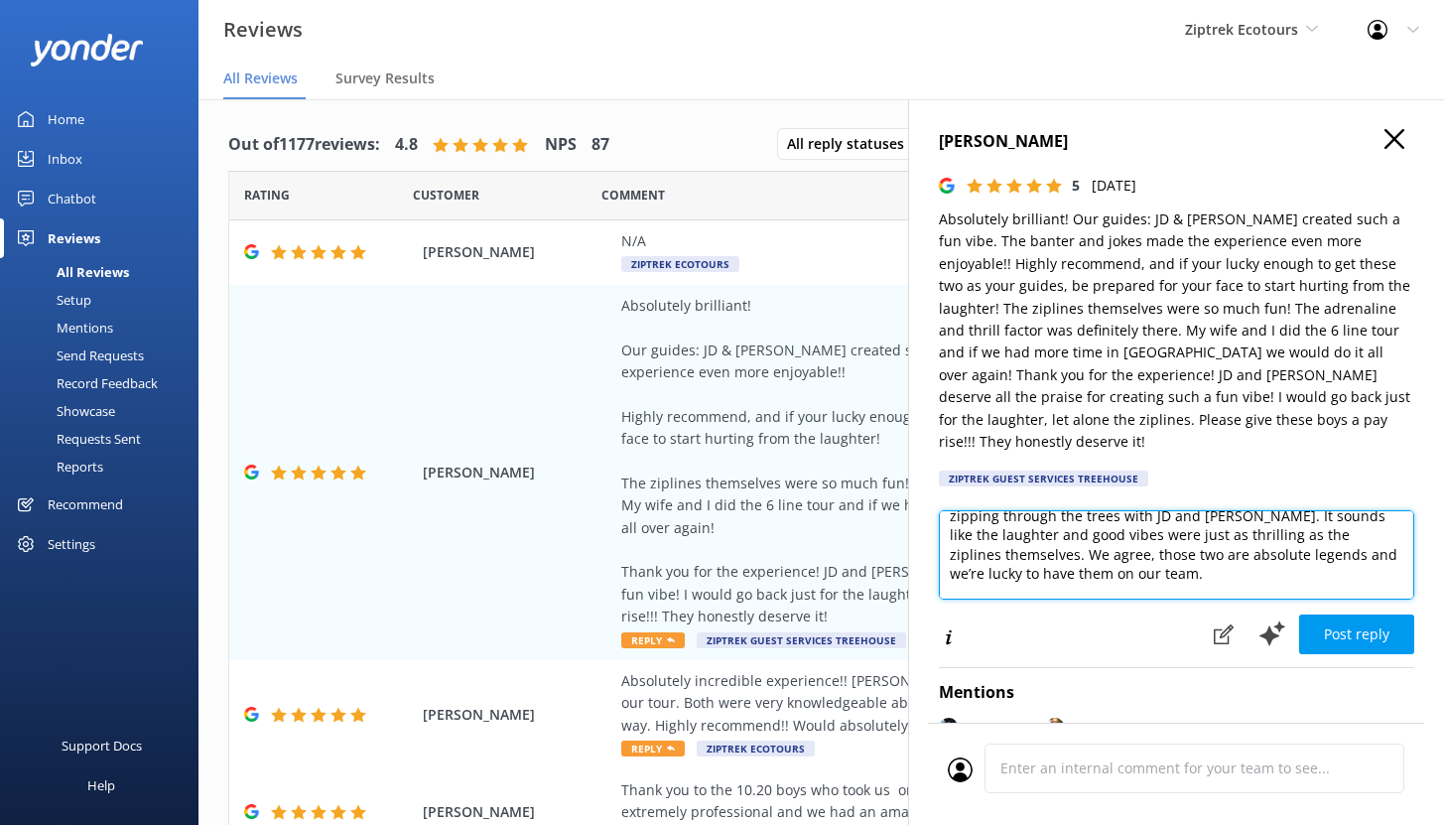
click at [1184, 547] on textarea "Kia ora, Thank you so much for your fantastic review! We’re absolutely delighte…" at bounding box center [1176, 554] width 475 height 89
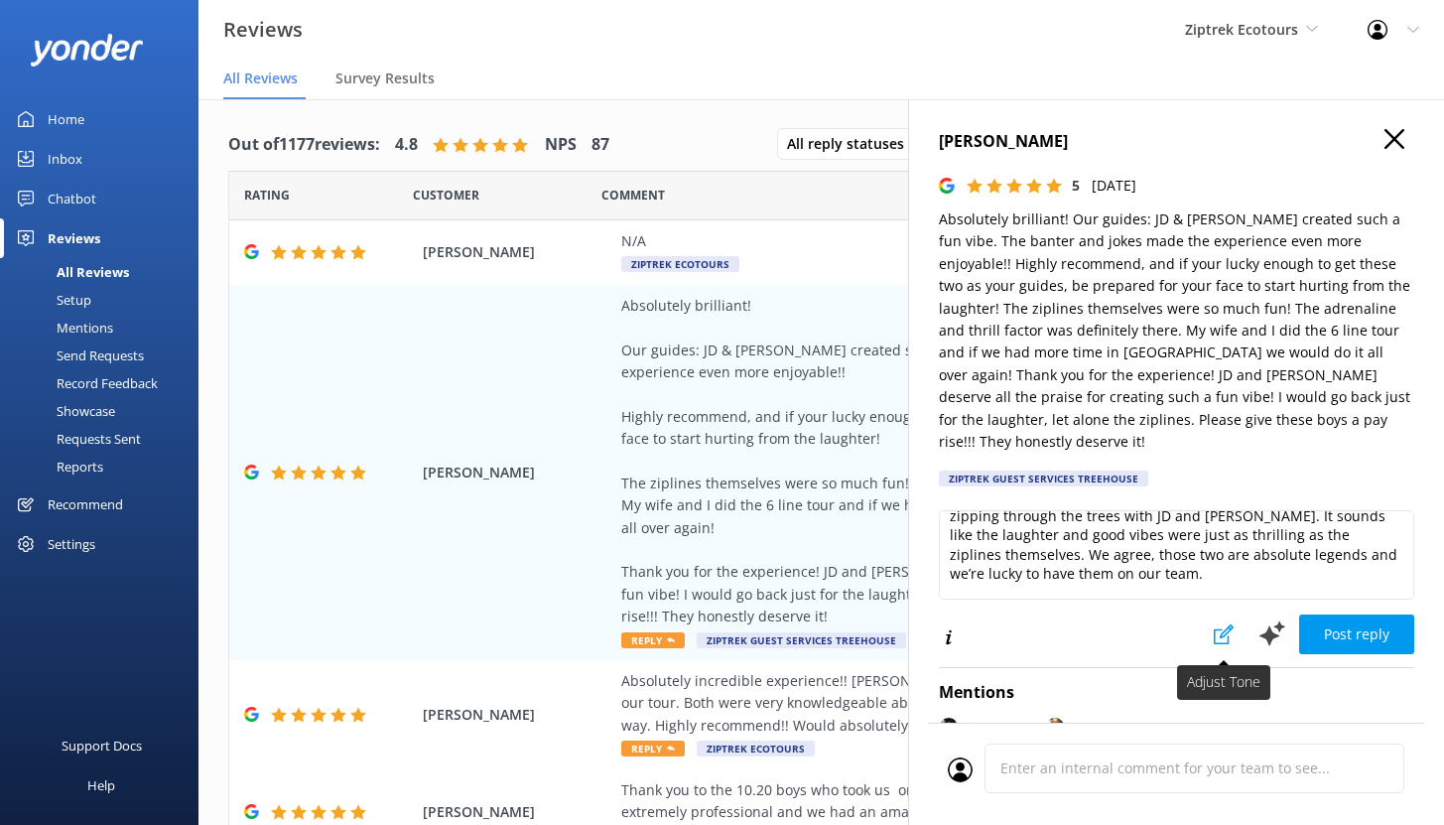
click at [1213, 624] on icon at bounding box center [1223, 634] width 20 height 20
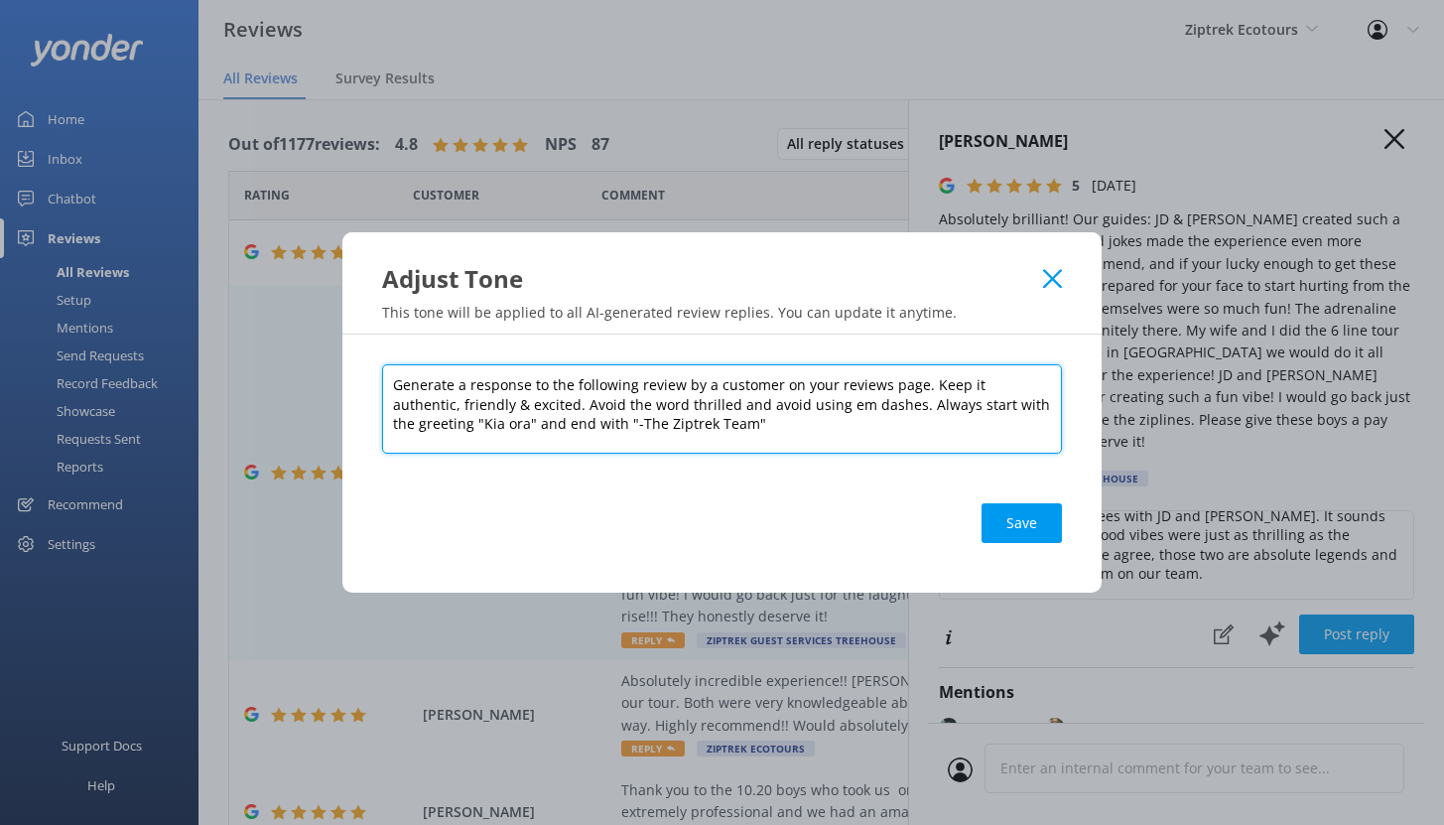
drag, startPoint x: 922, startPoint y: 384, endPoint x: 980, endPoint y: 424, distance: 70.7
click at [980, 424] on textarea "Generate a response to the following review by a customer on your reviews page.…" at bounding box center [722, 408] width 680 height 89
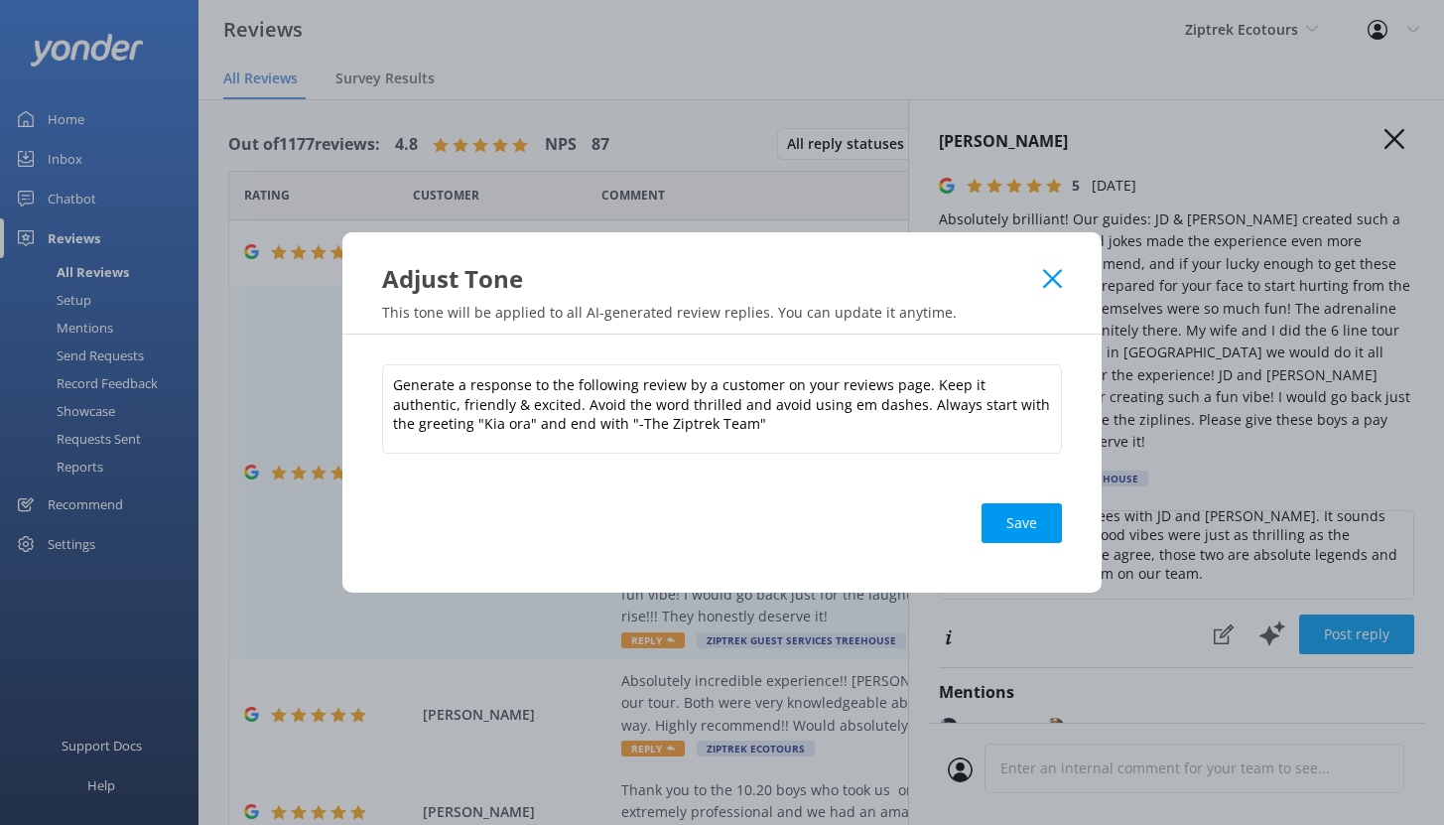
click at [1052, 288] on icon at bounding box center [1052, 279] width 19 height 20
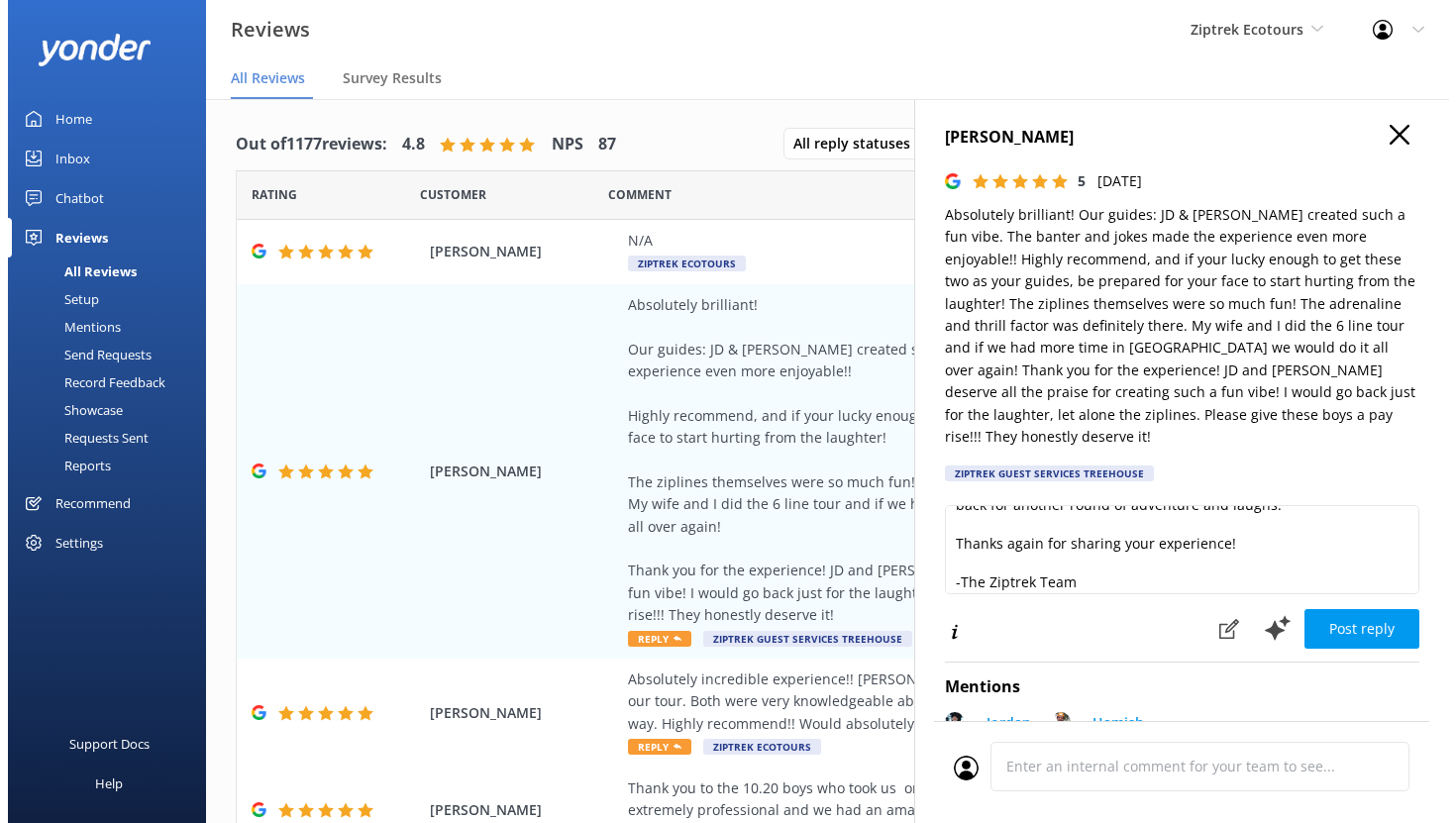
scroll to position [281, 0]
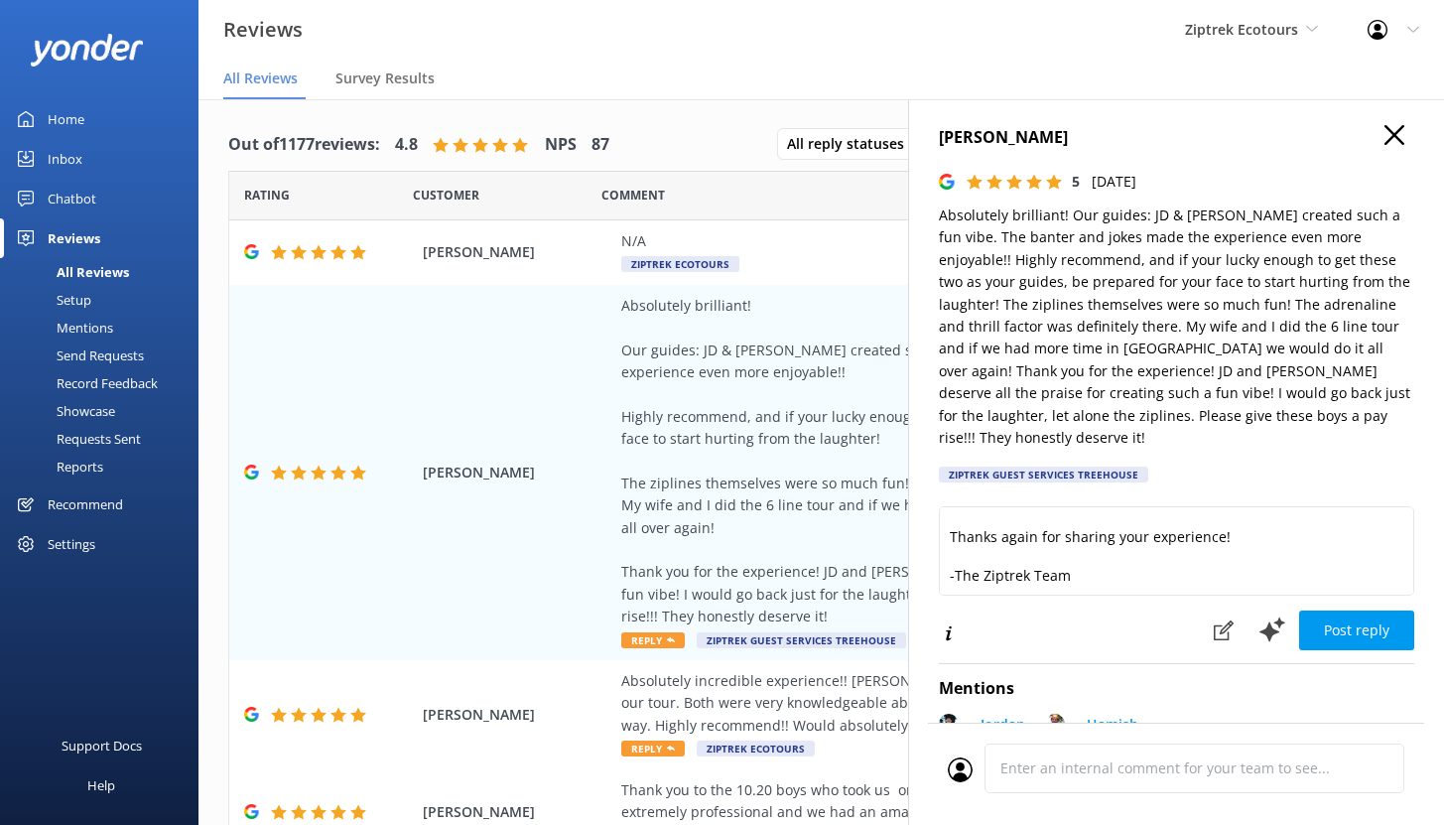
click at [834, 37] on div "Reviews Ziptrek Ecotours Yonder demo Yonder Zipline Ziptrek Ecotours Sedona Off…" at bounding box center [722, 30] width 1444 height 60
click at [1384, 142] on icon "button" at bounding box center [1394, 135] width 20 height 20
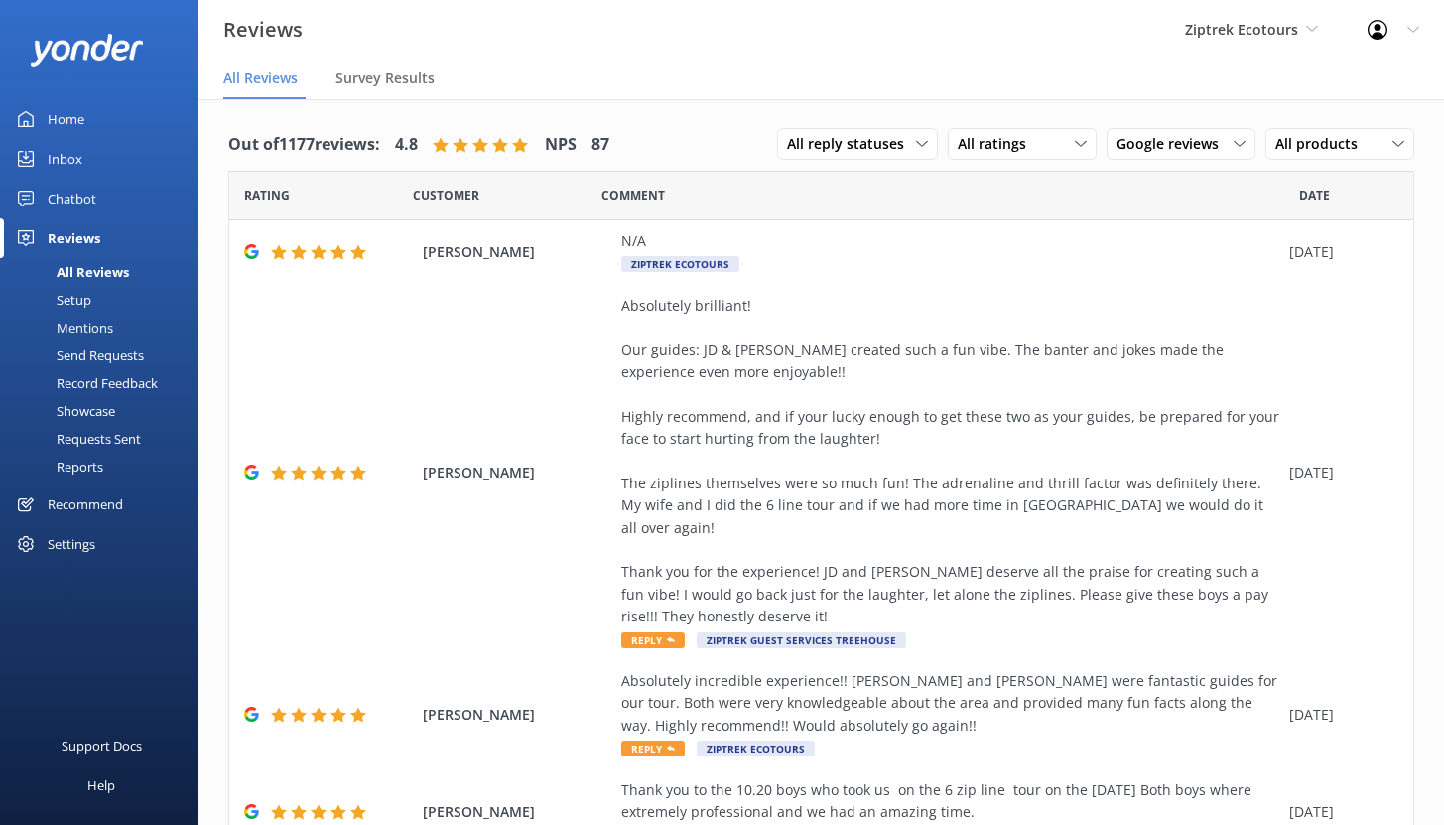
click at [79, 323] on div "Mentions" at bounding box center [62, 328] width 101 height 28
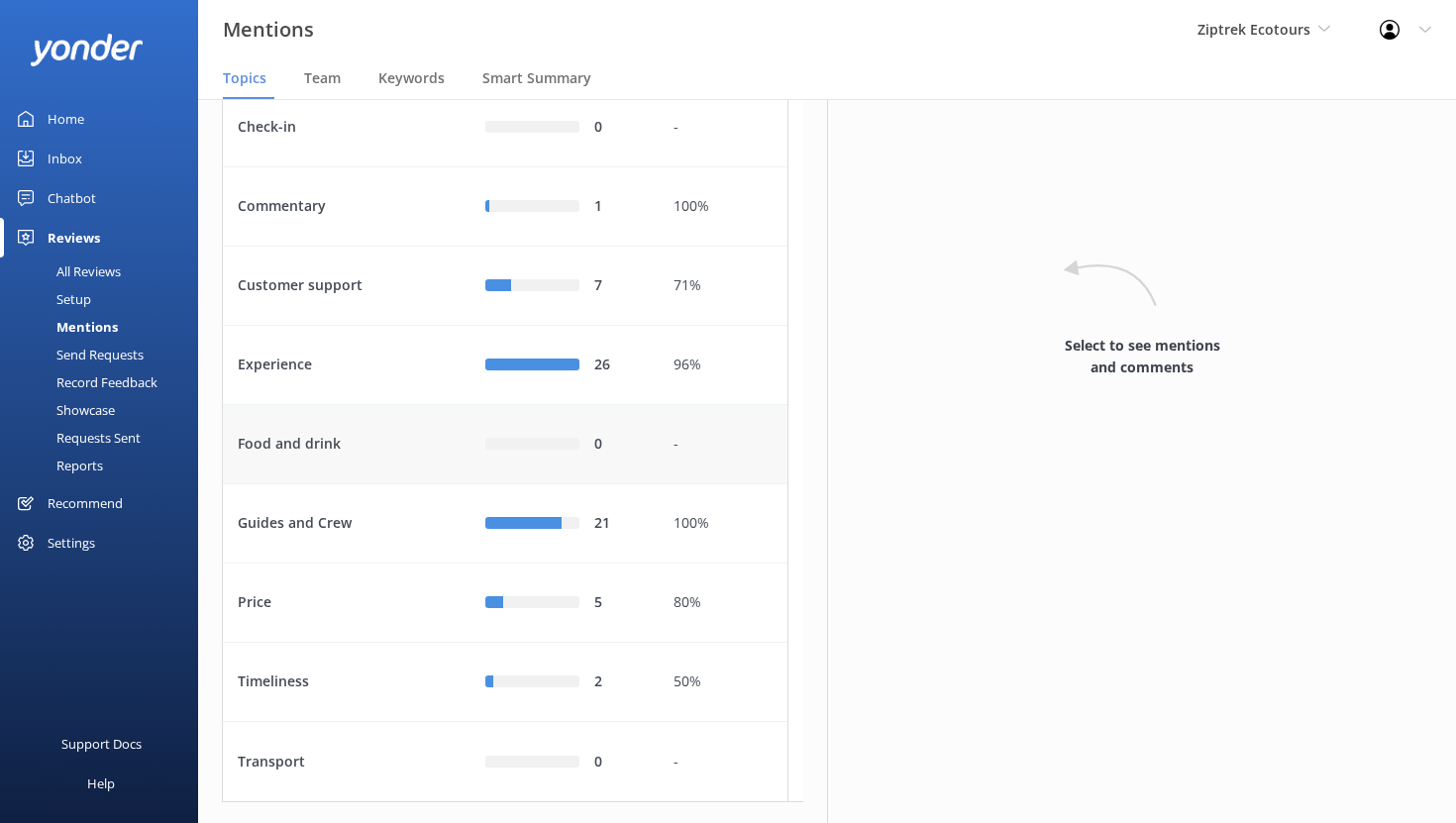
scroll to position [176, 0]
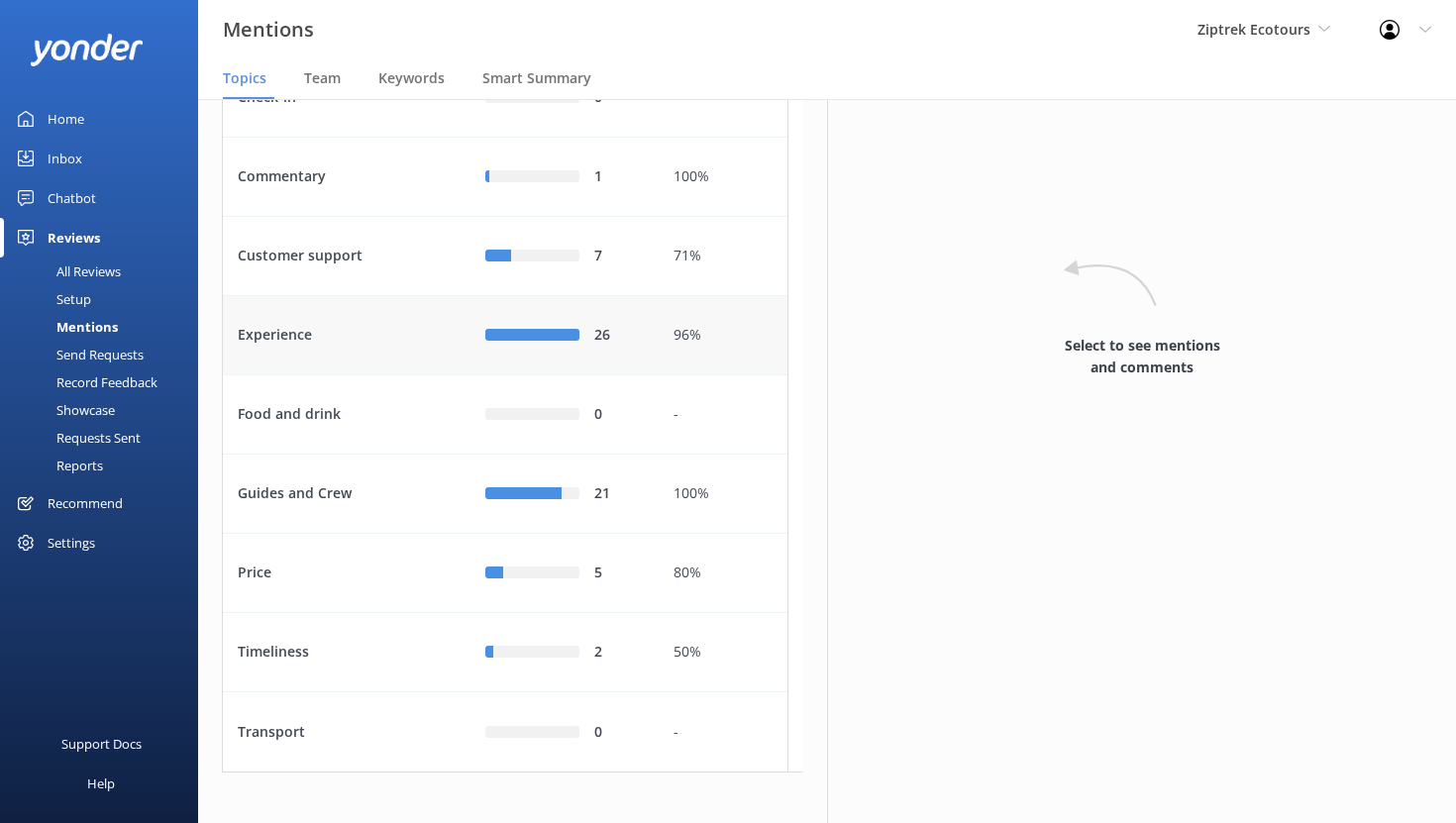
click at [406, 375] on div "Experience" at bounding box center [346, 335] width 247 height 79
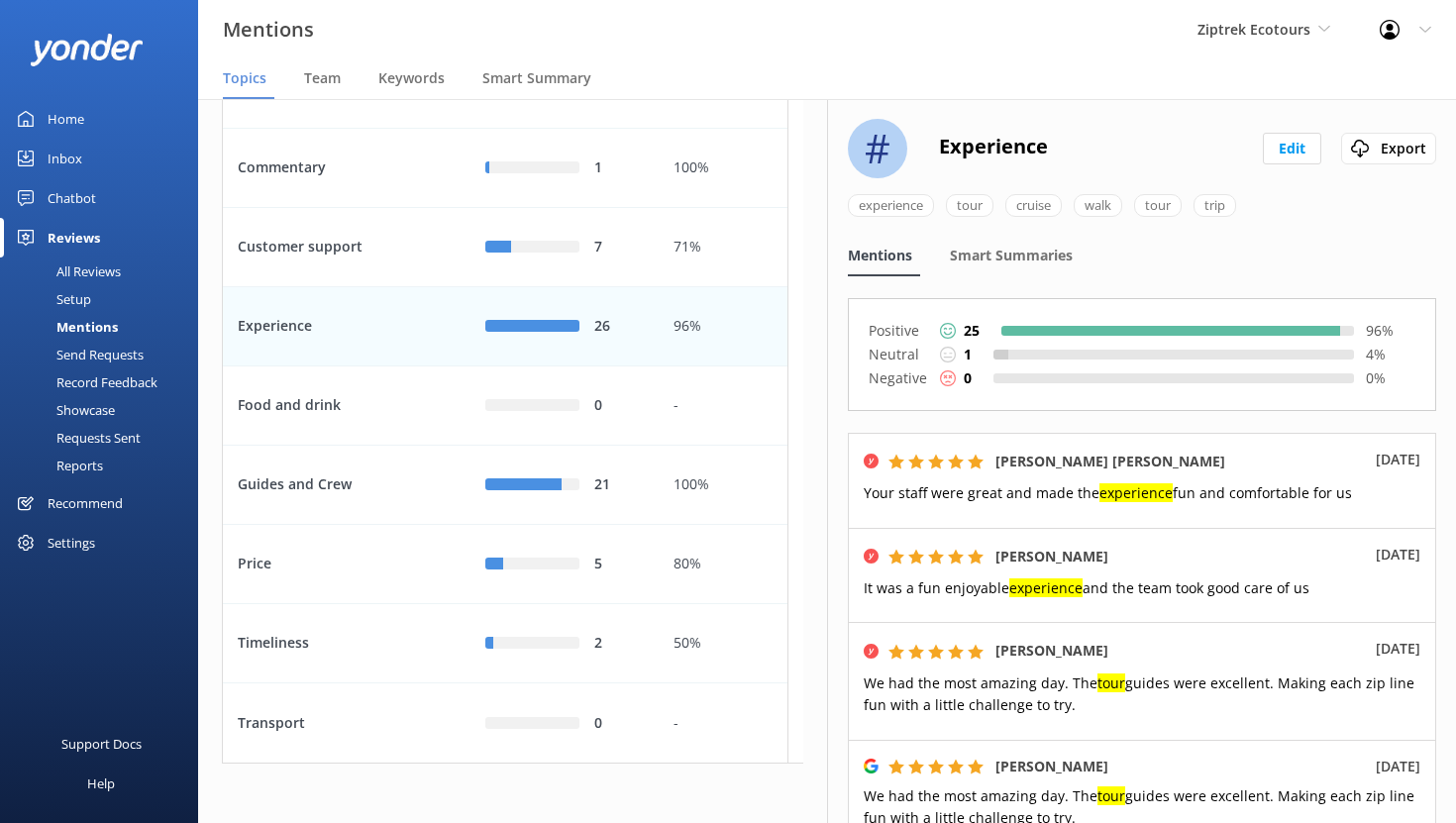
scroll to position [205, 0]
click at [367, 525] on div "Guides and Crew" at bounding box center [346, 484] width 247 height 79
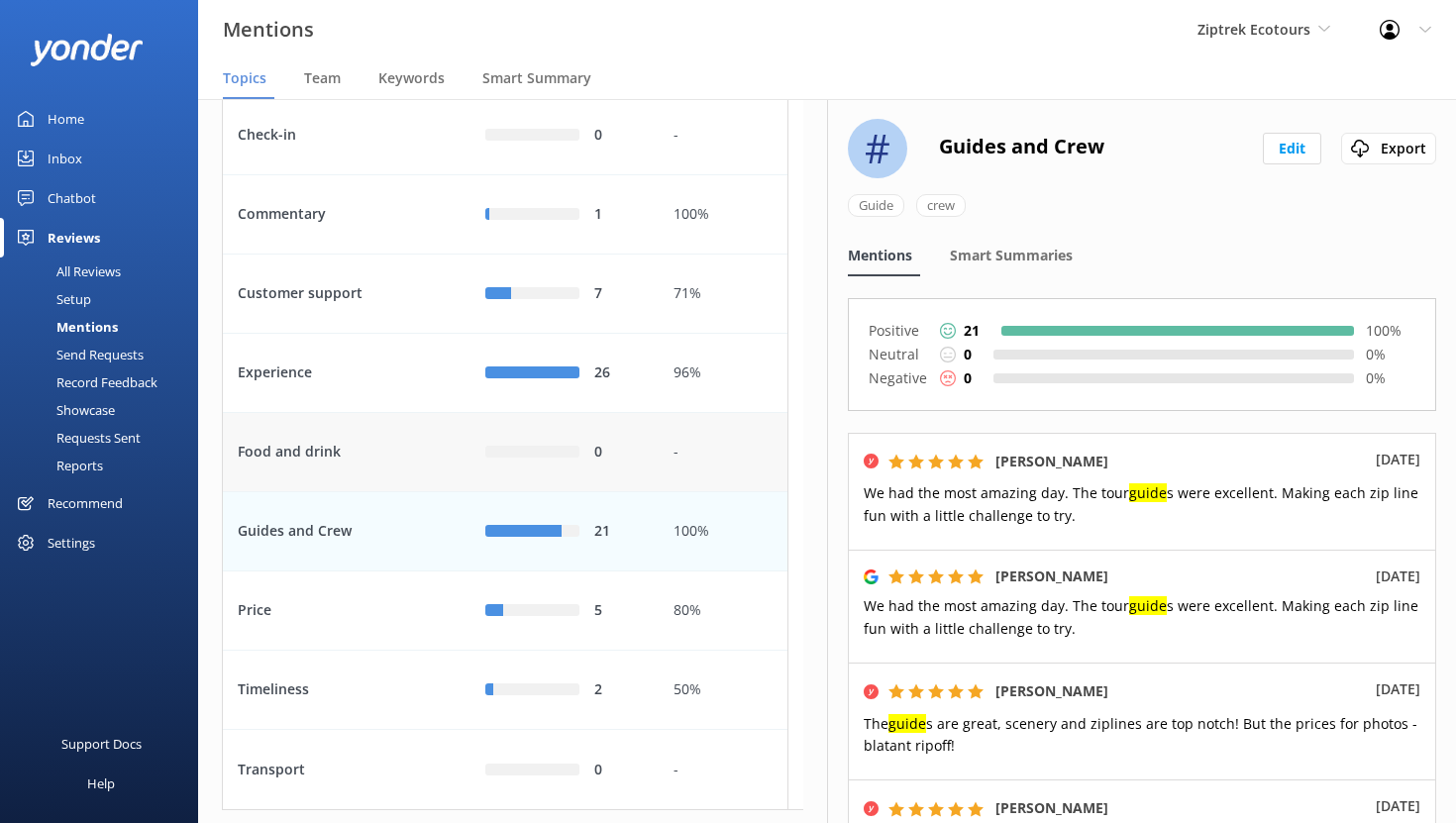
scroll to position [136, 0]
click at [317, 79] on span "Team" at bounding box center [322, 78] width 37 height 20
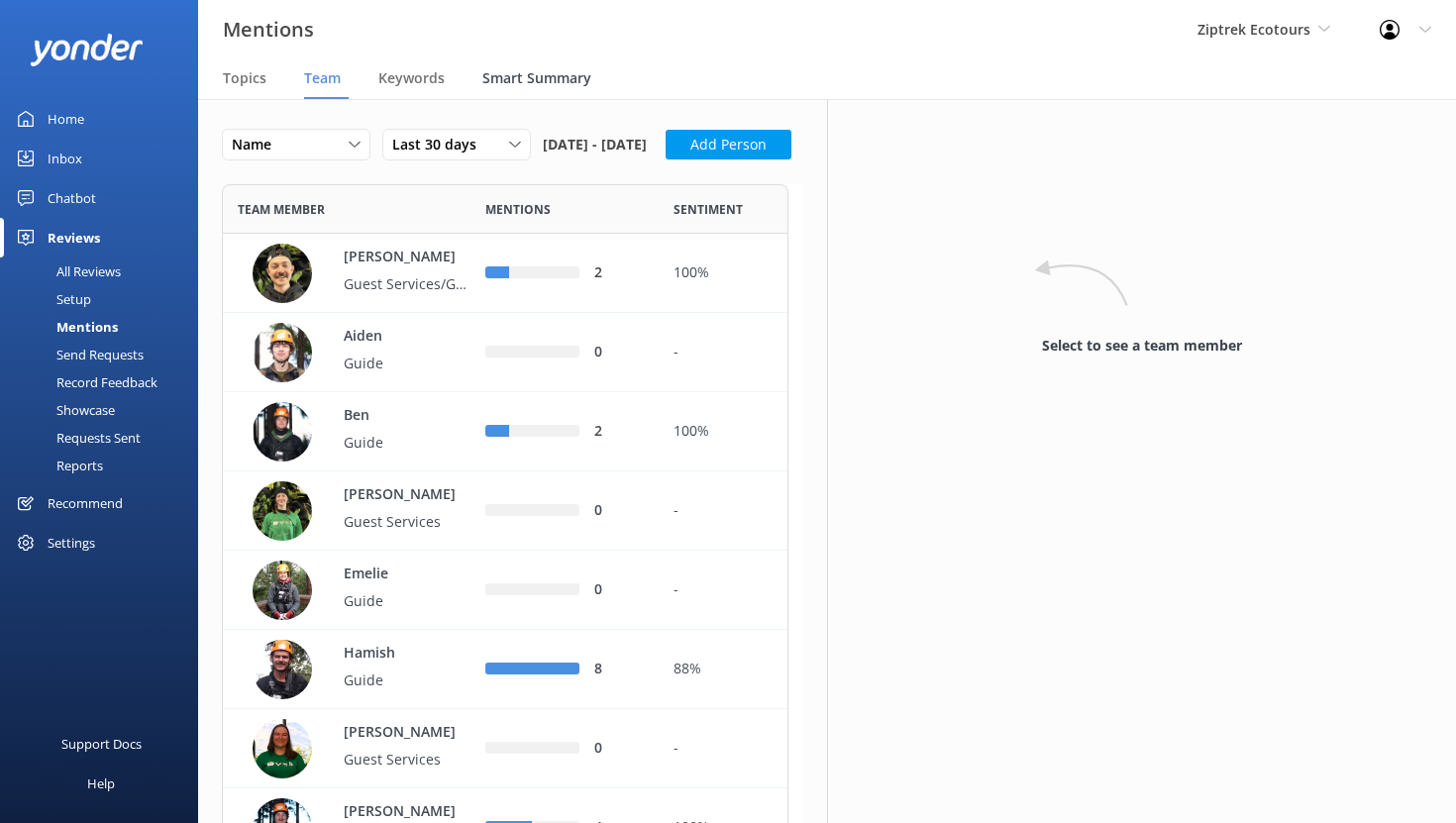
click at [510, 87] on span "Smart Summary" at bounding box center [536, 78] width 109 height 20
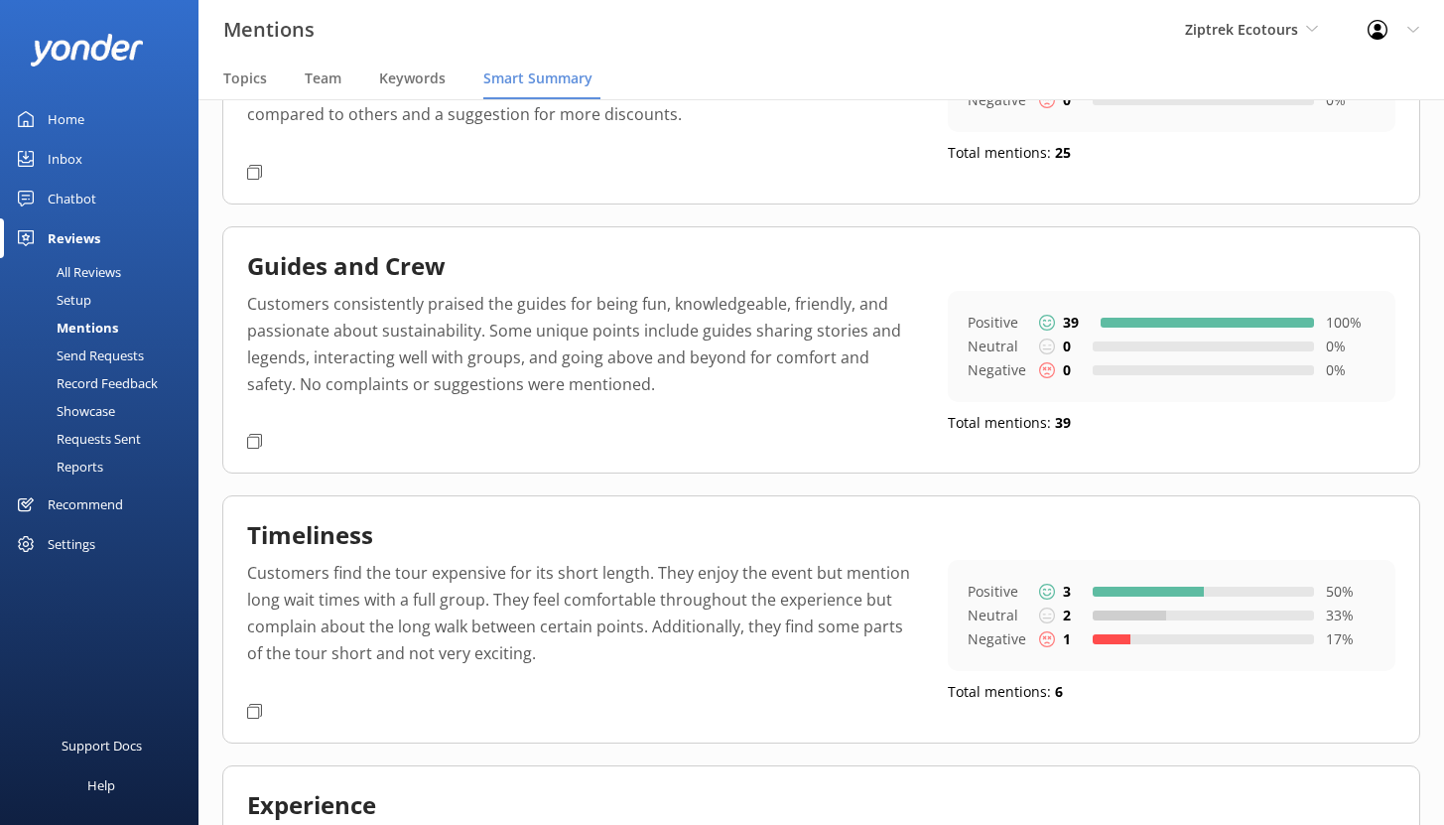
scroll to position [338, 0]
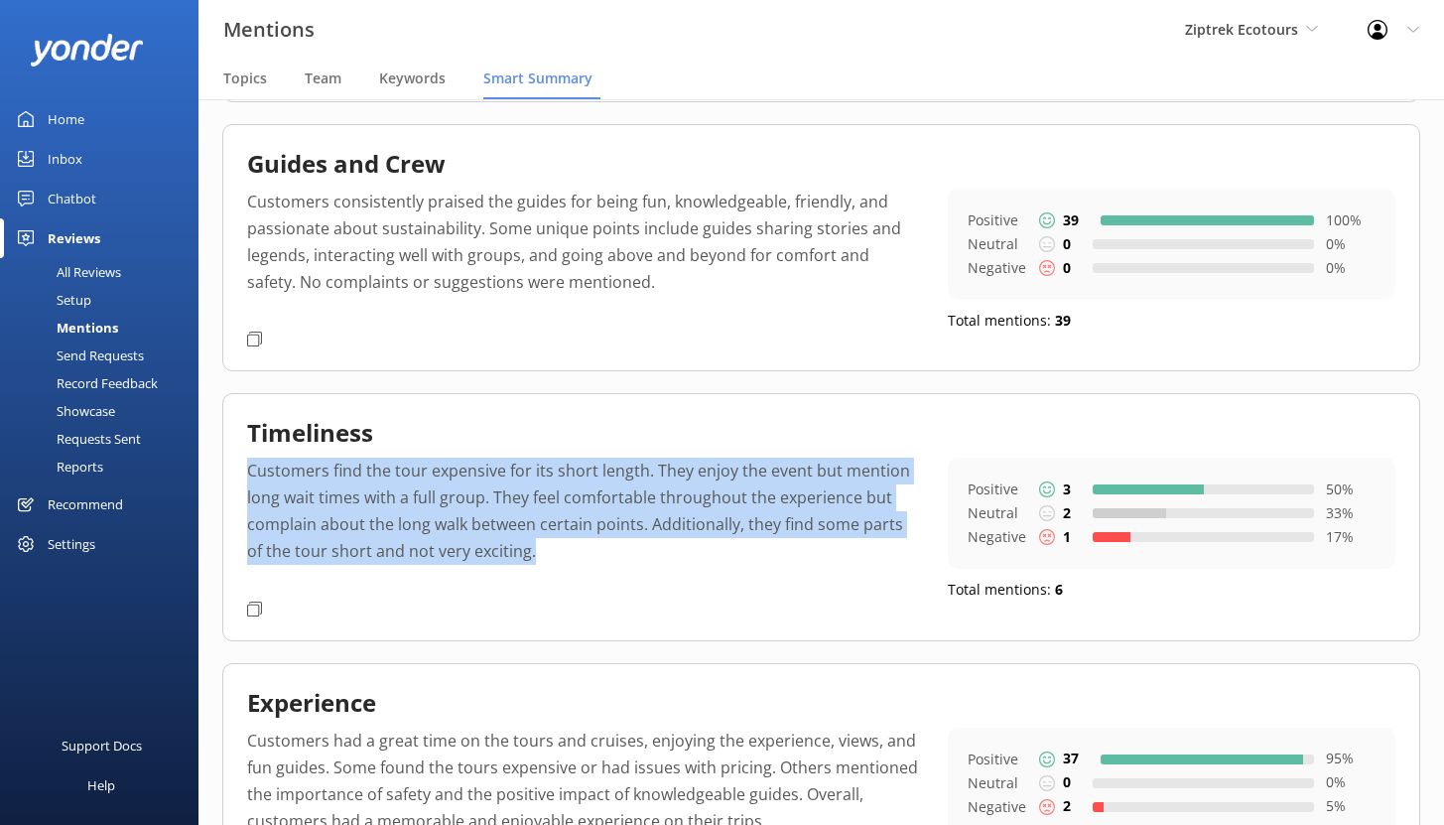
drag, startPoint x: 513, startPoint y: 552, endPoint x: 246, endPoint y: 474, distance: 277.9
click at [246, 474] on div "Timeliness Customers find the tour expensive for its short length. They enjoy t…" at bounding box center [821, 516] width 1198 height 247
click at [370, 496] on p "Customers find the tour expensive for its short length. They enjoy the event bu…" at bounding box center [582, 524] width 671 height 135
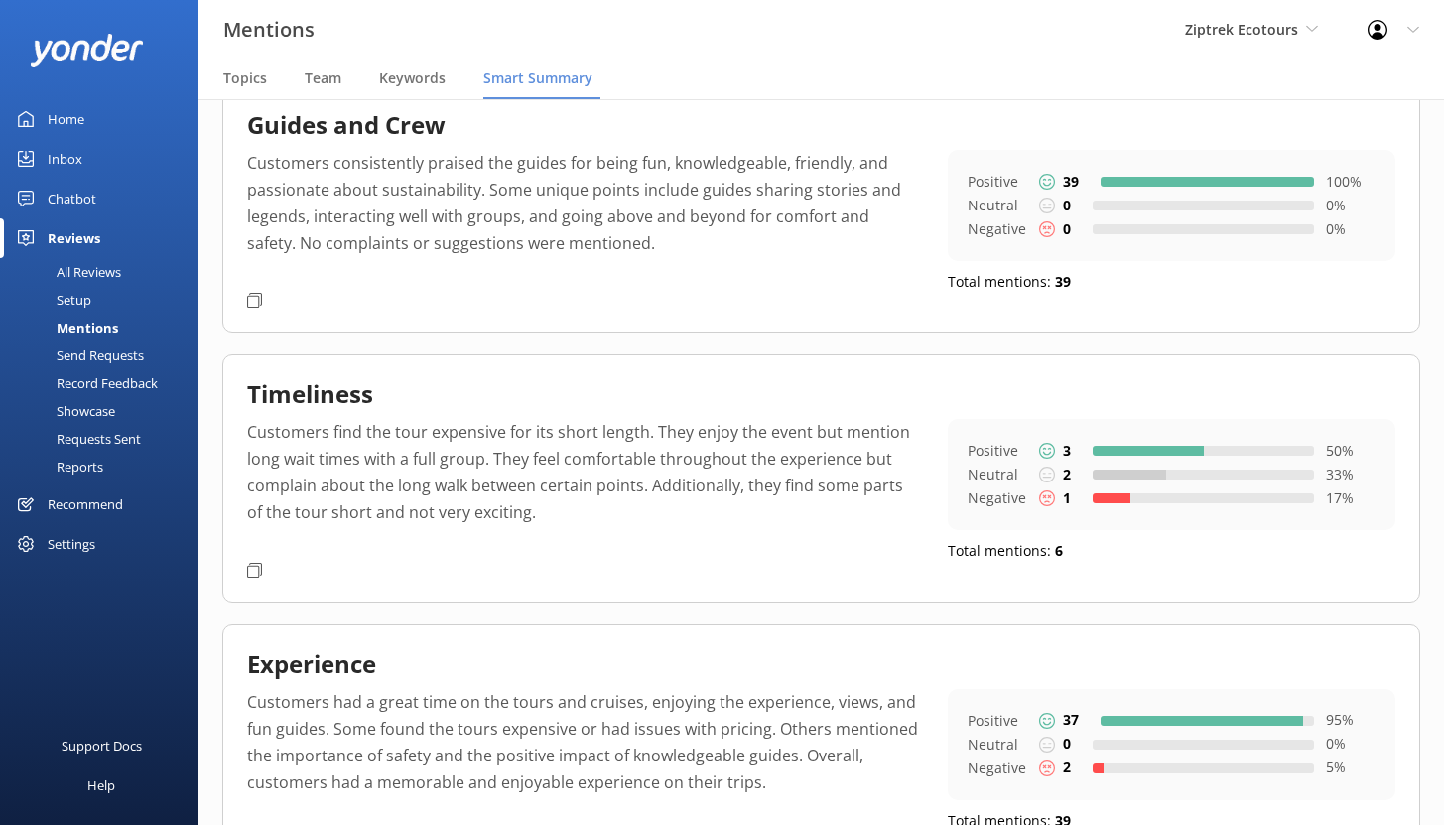
scroll to position [519, 0]
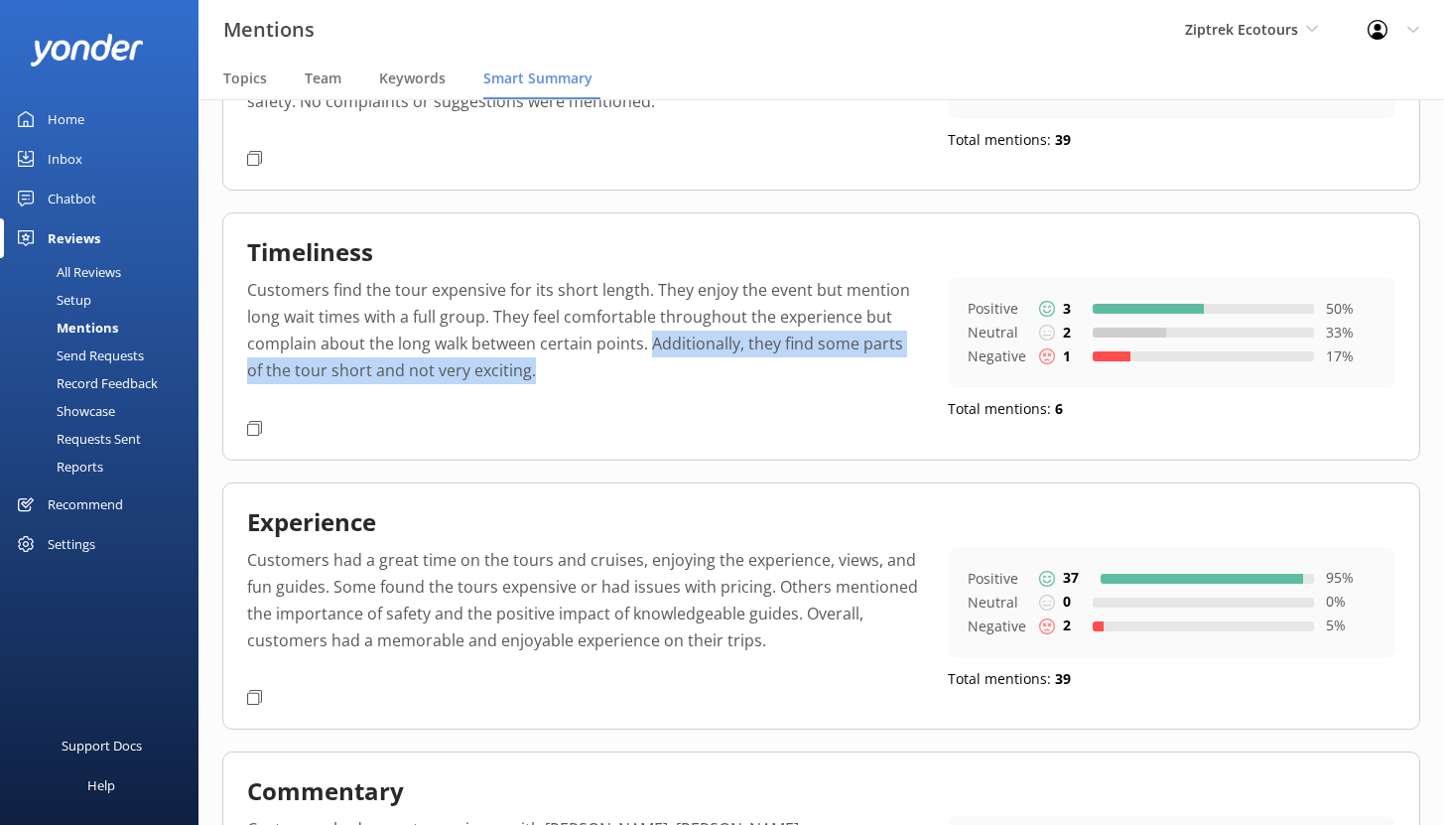
drag, startPoint x: 649, startPoint y: 346, endPoint x: 743, endPoint y: 398, distance: 107.5
click at [743, 398] on p "Customers find the tour expensive for its short length. They enjoy the event bu…" at bounding box center [582, 344] width 671 height 135
